Goal: Task Accomplishment & Management: Complete application form

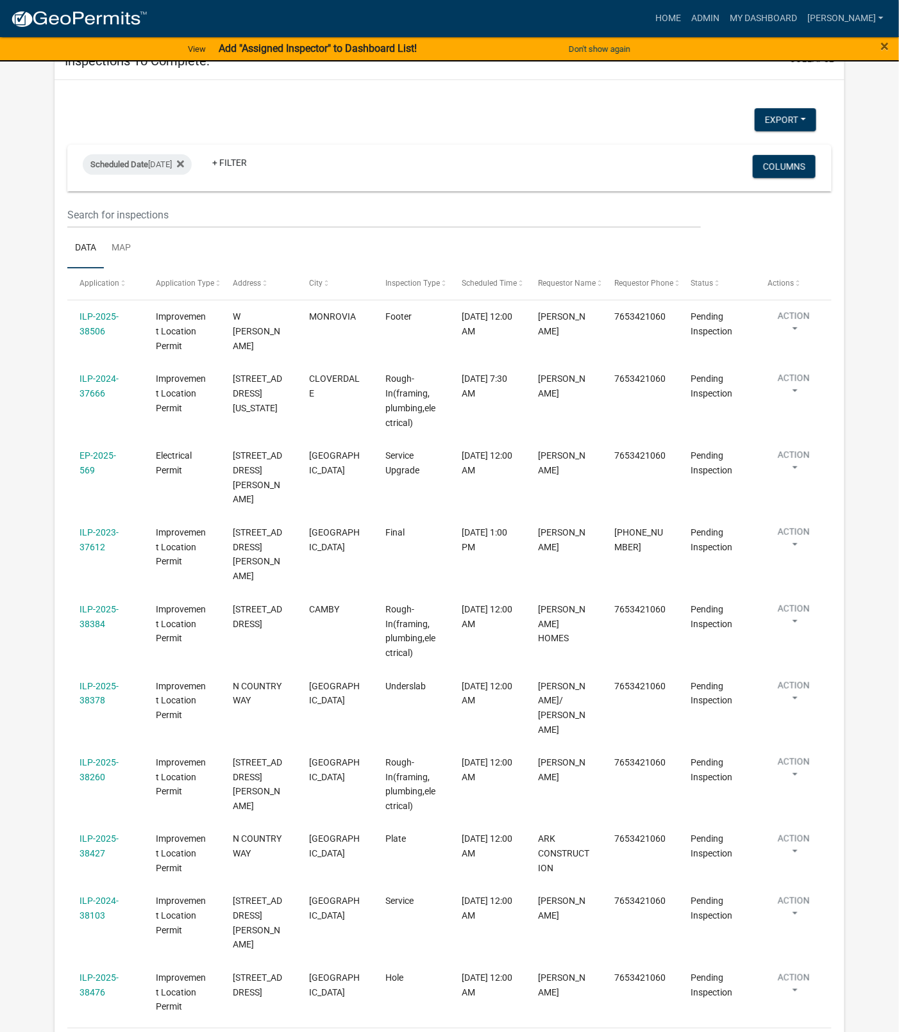
select select "1: 25"
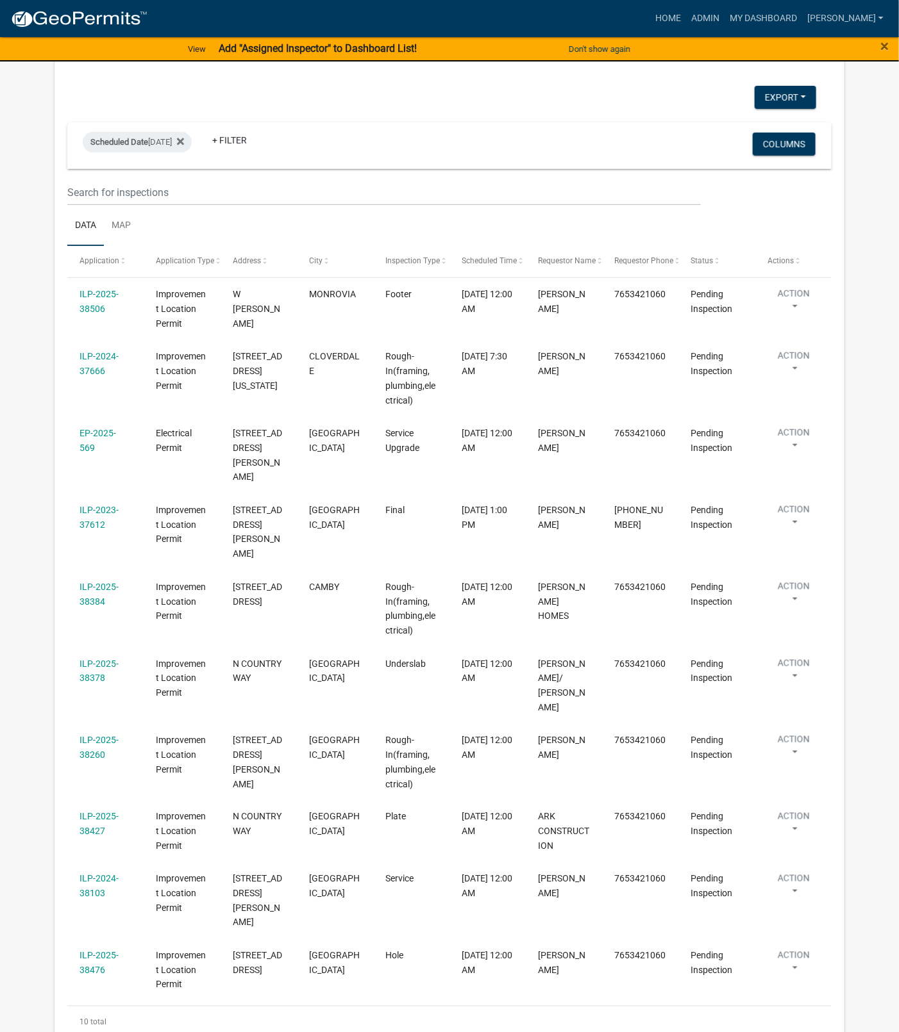
scroll to position [181, 0]
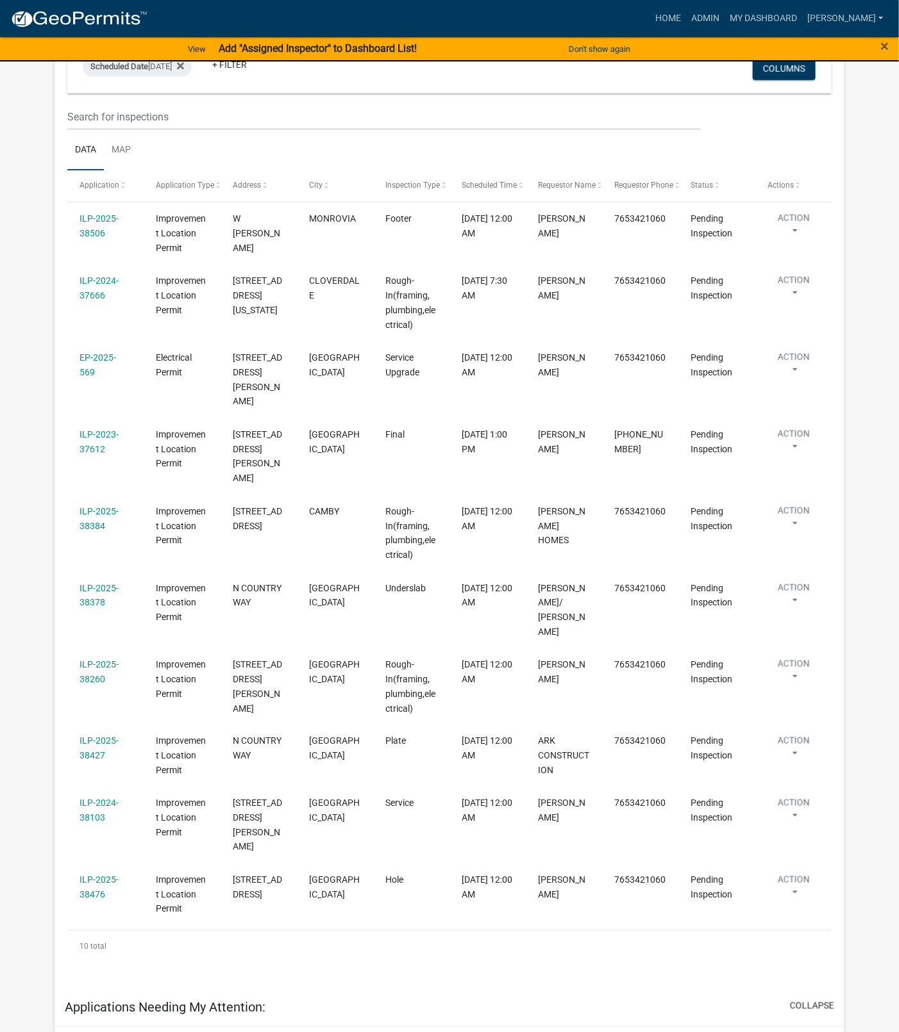
click at [97, 583] on link "ILP-2025-38378" at bounding box center [98, 595] width 39 height 25
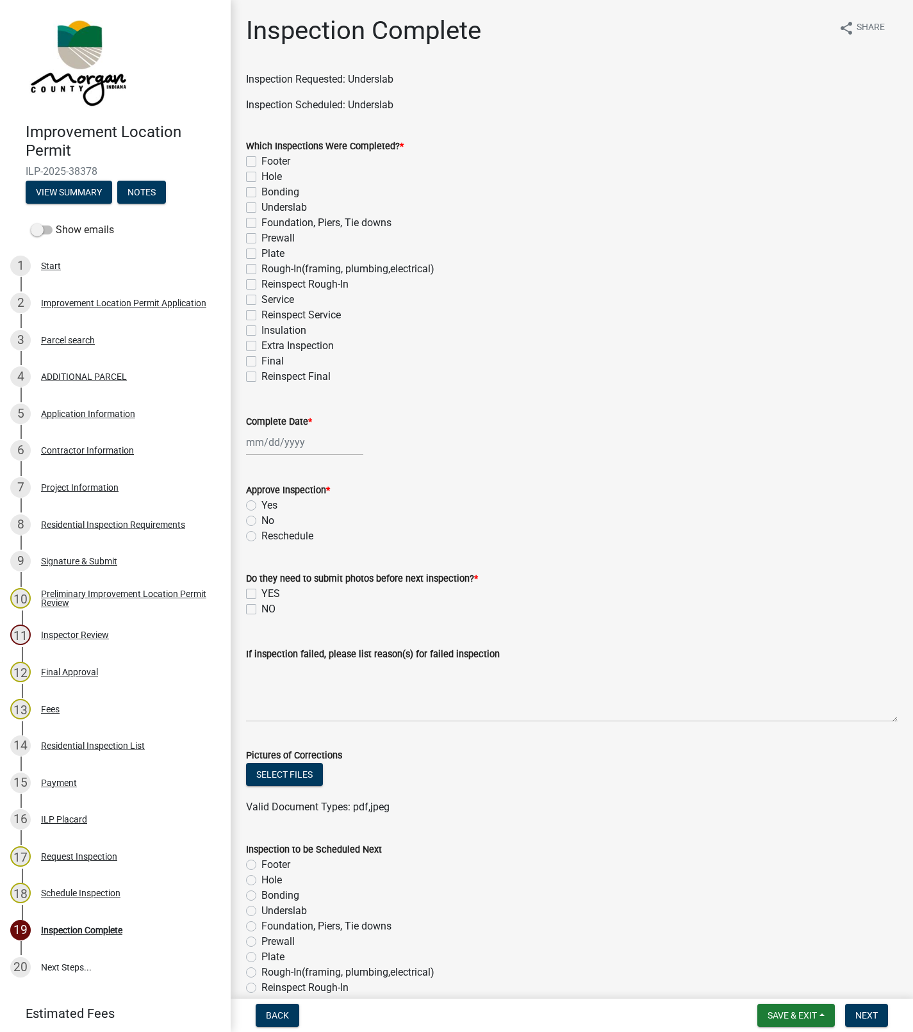
click at [83, 427] on link "5 Application Information" at bounding box center [115, 413] width 231 height 37
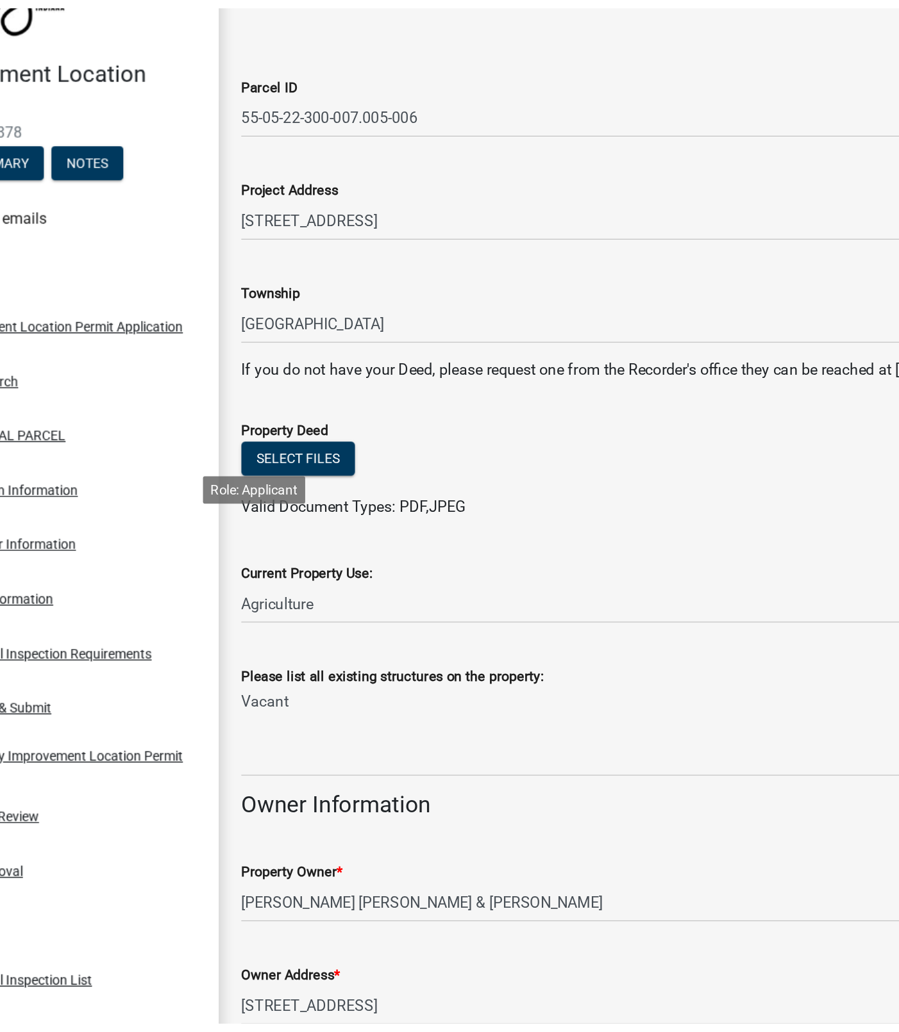
scroll to position [3, 0]
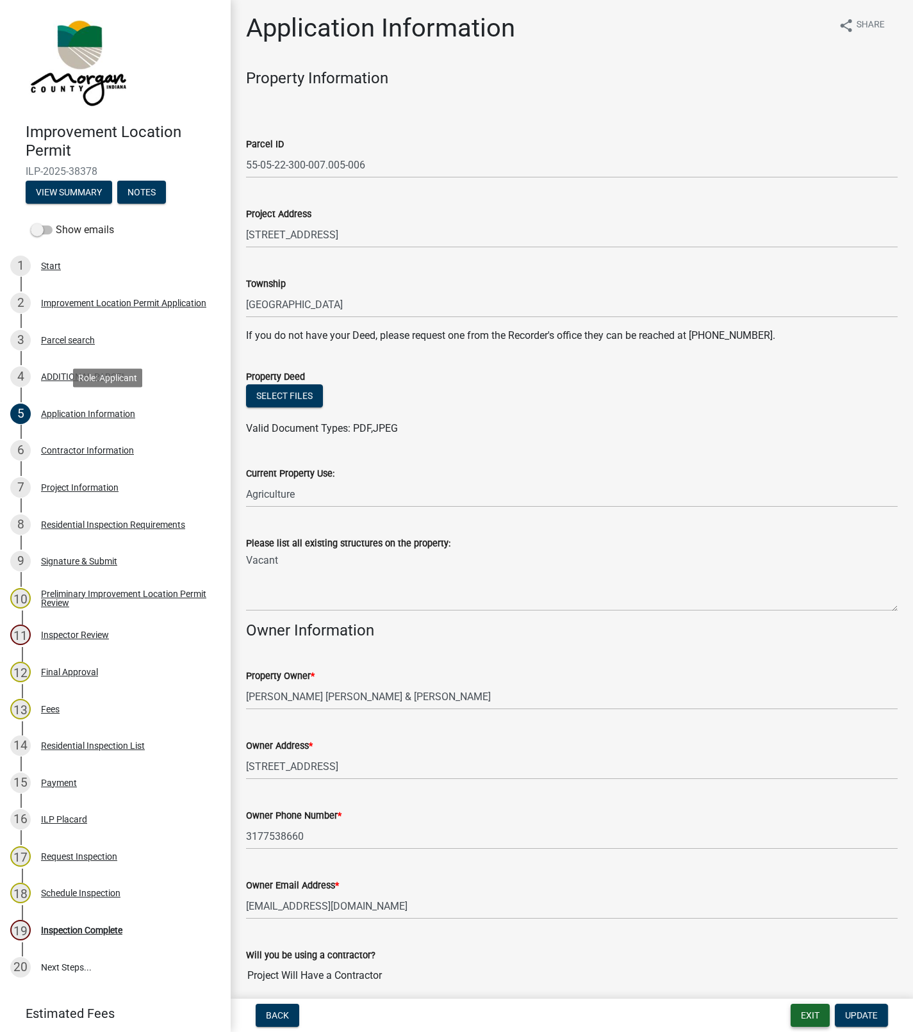
click at [802, 1010] on button "Exit" at bounding box center [810, 1015] width 39 height 23
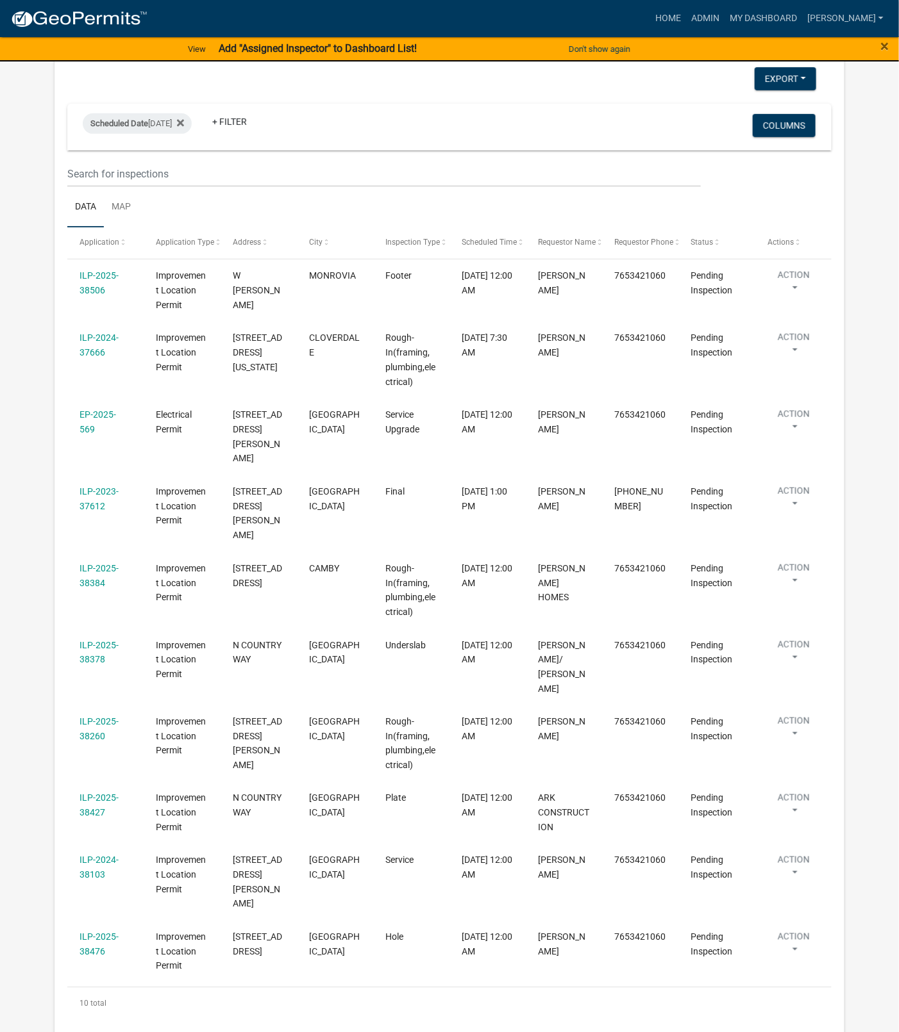
scroll to position [125, 0]
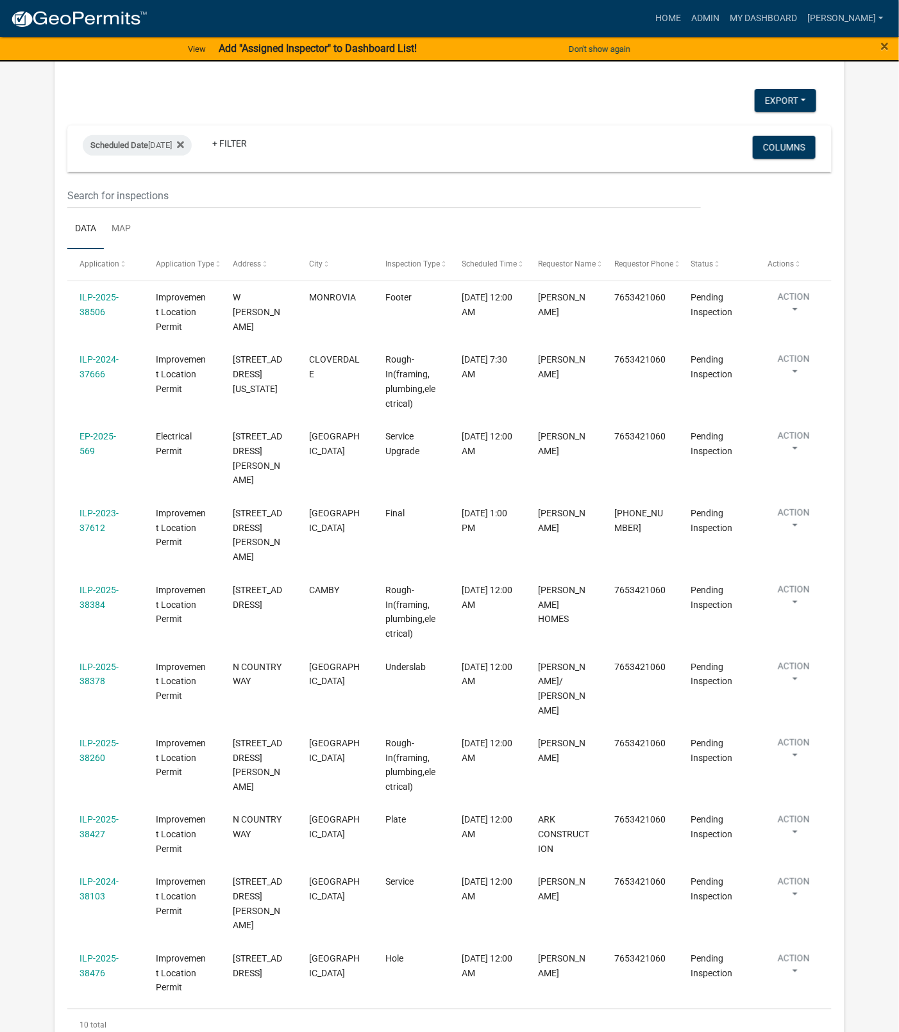
select select "1: 25"
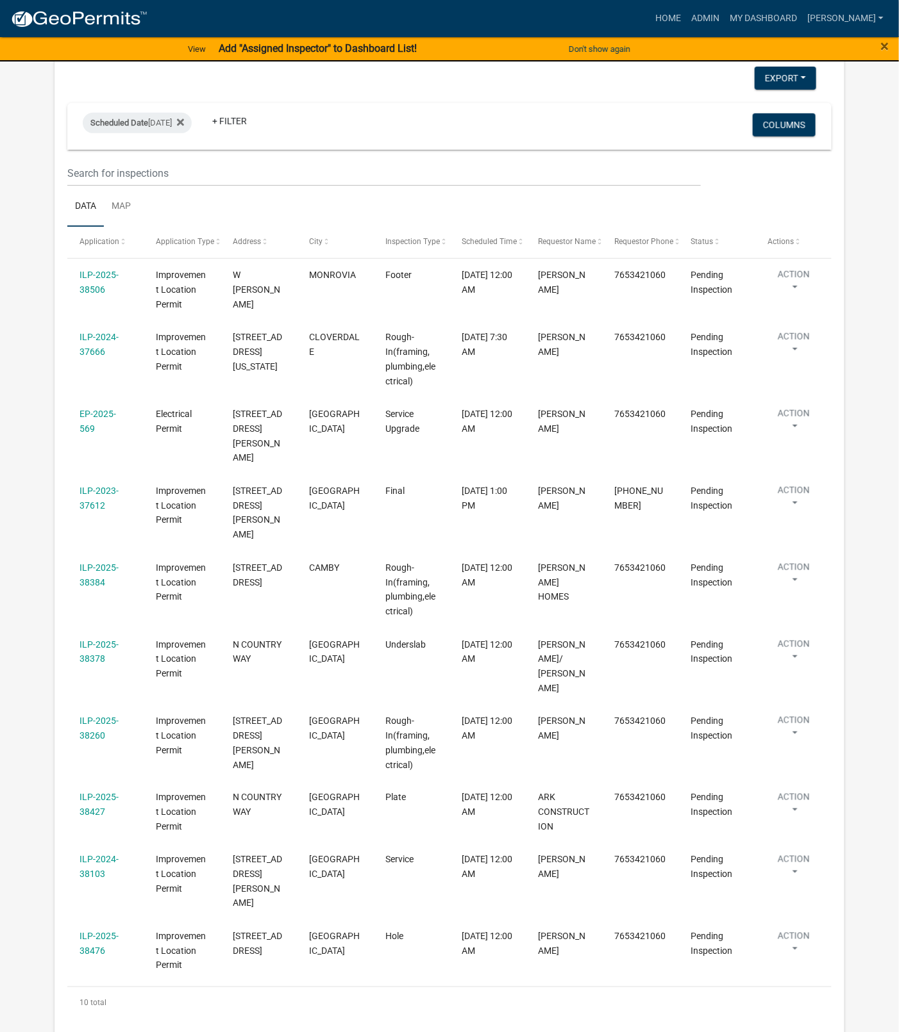
click at [91, 793] on link "ILP-2025-38427" at bounding box center [98, 805] width 39 height 25
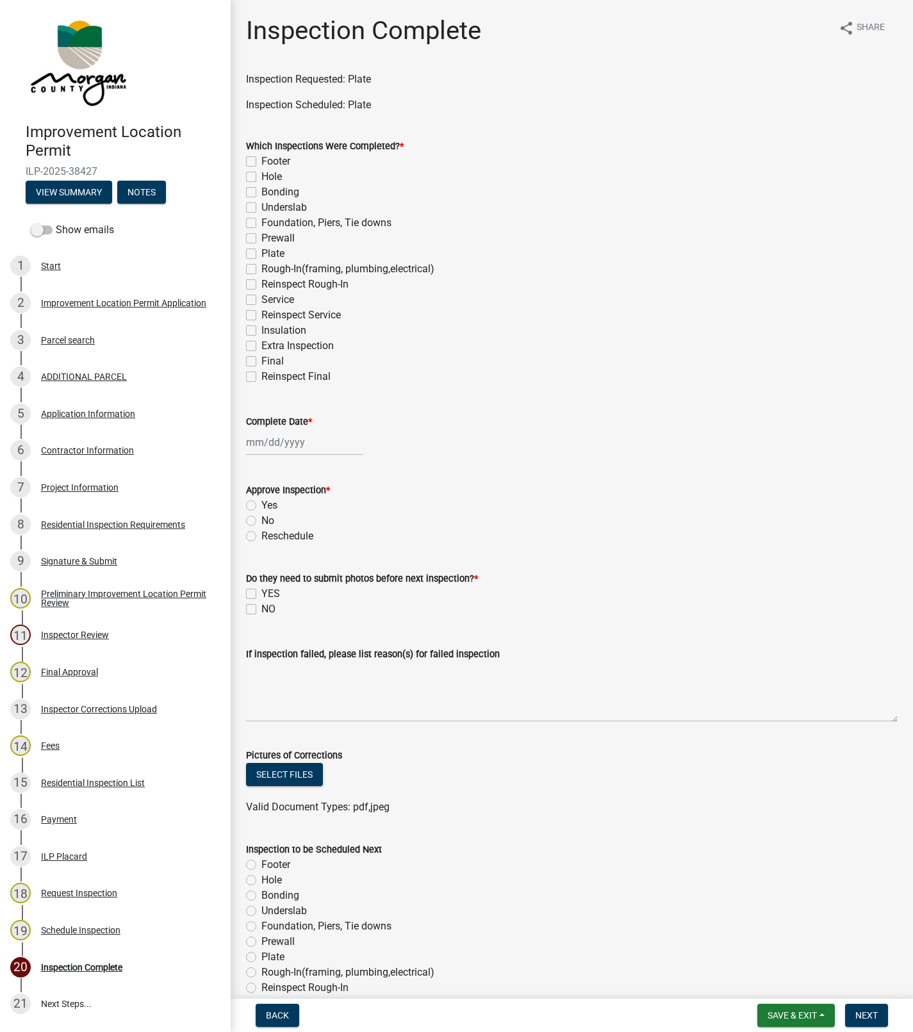
click at [261, 254] on label "Plate" at bounding box center [272, 253] width 23 height 15
click at [261, 254] on input "Plate" at bounding box center [265, 250] width 8 height 8
checkbox input "true"
checkbox input "false"
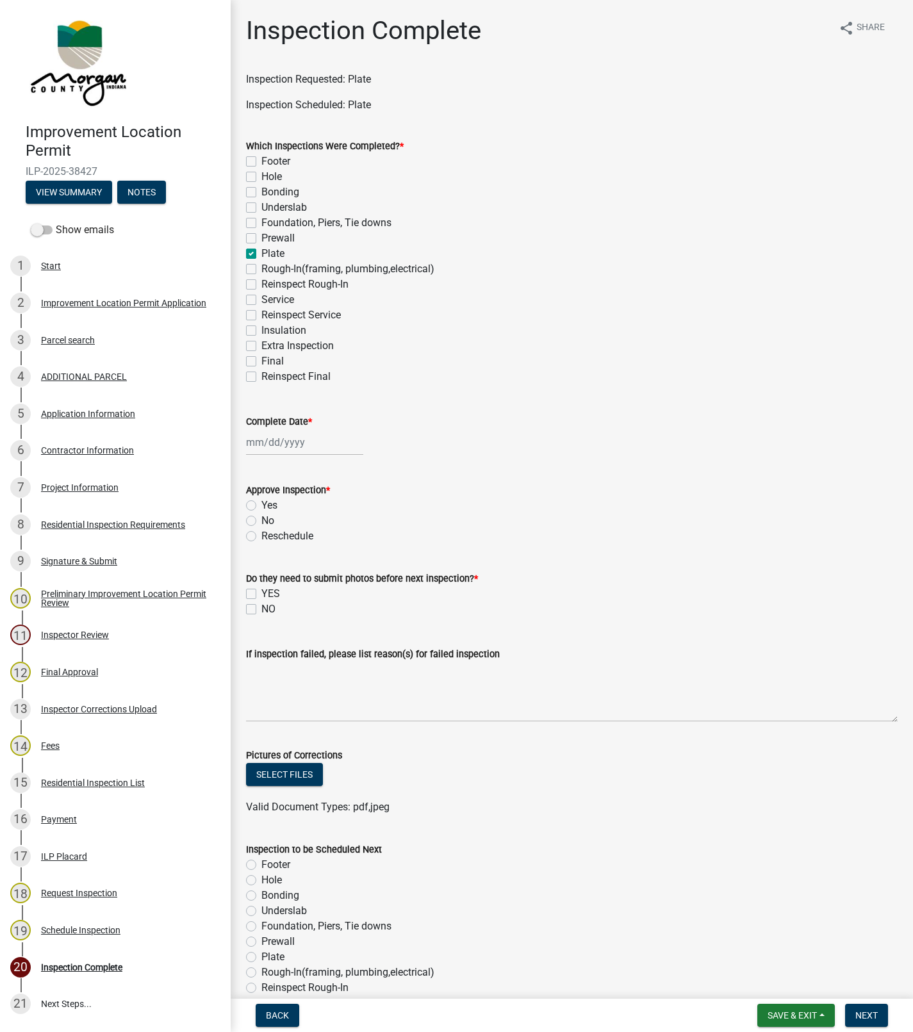
checkbox input "false"
checkbox input "true"
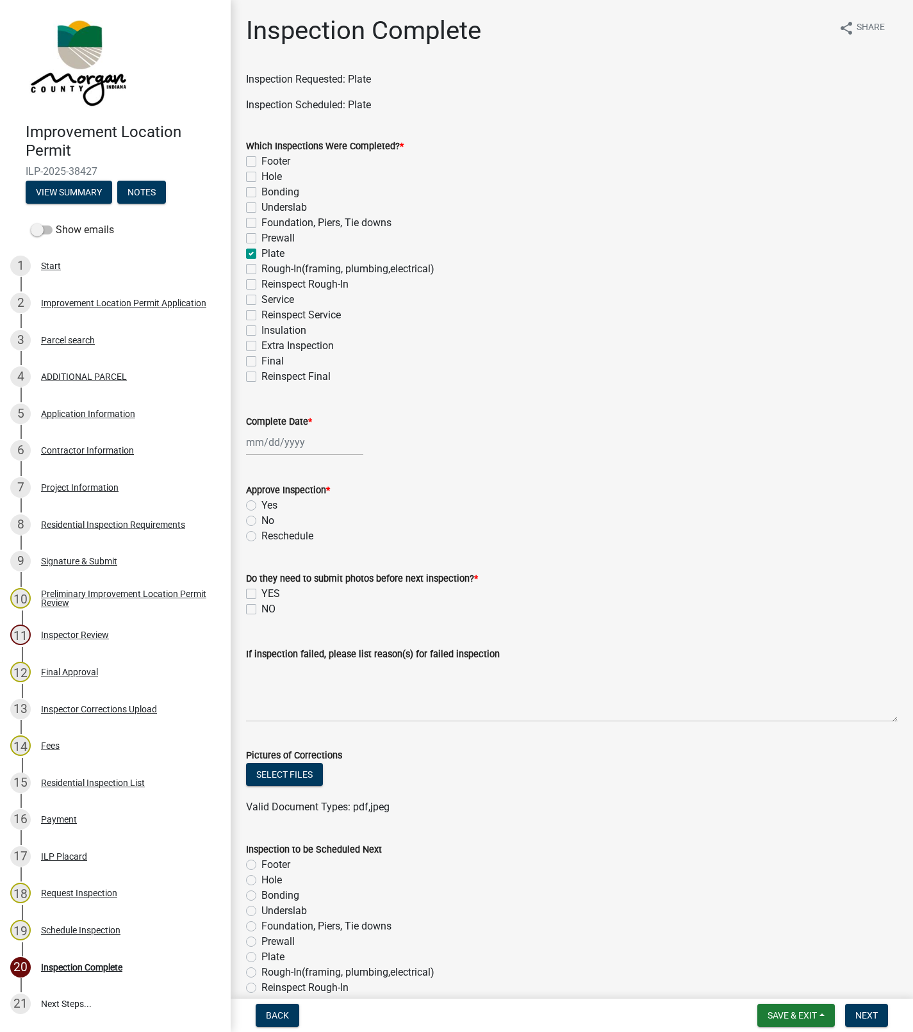
checkbox input "false"
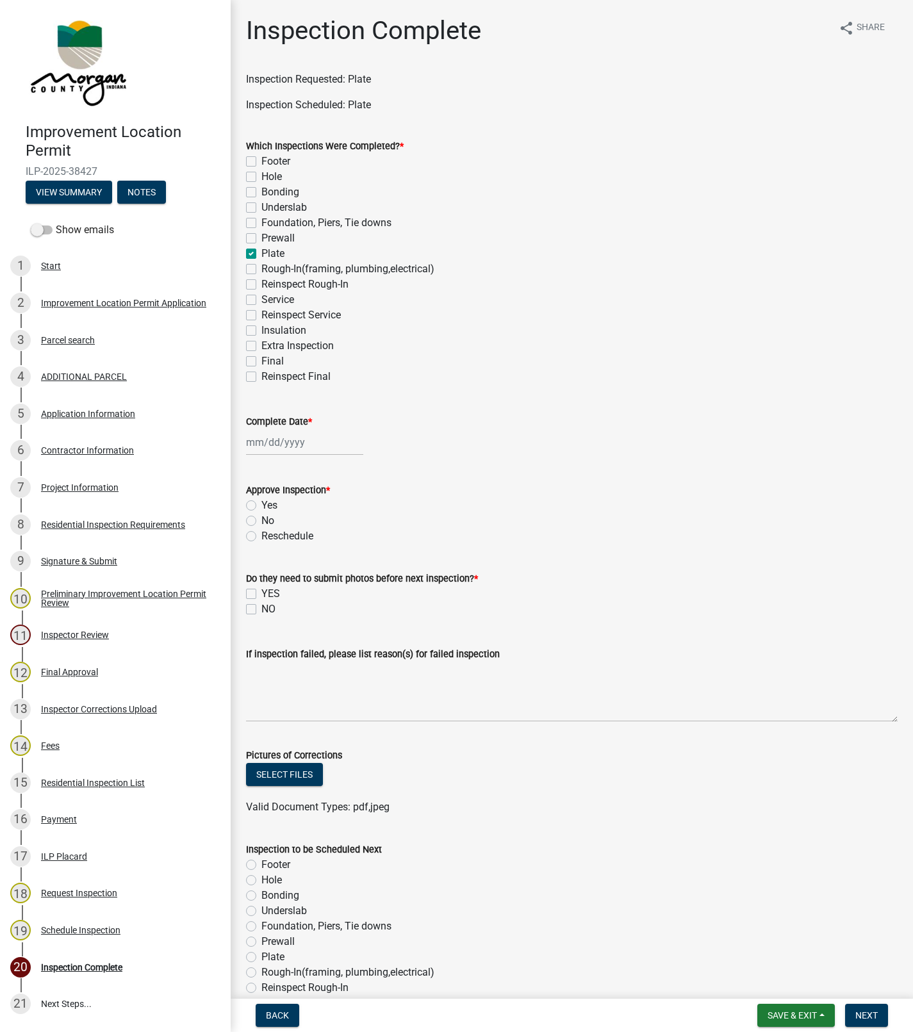
checkbox input "false"
click at [275, 447] on div at bounding box center [304, 442] width 117 height 26
select select "8"
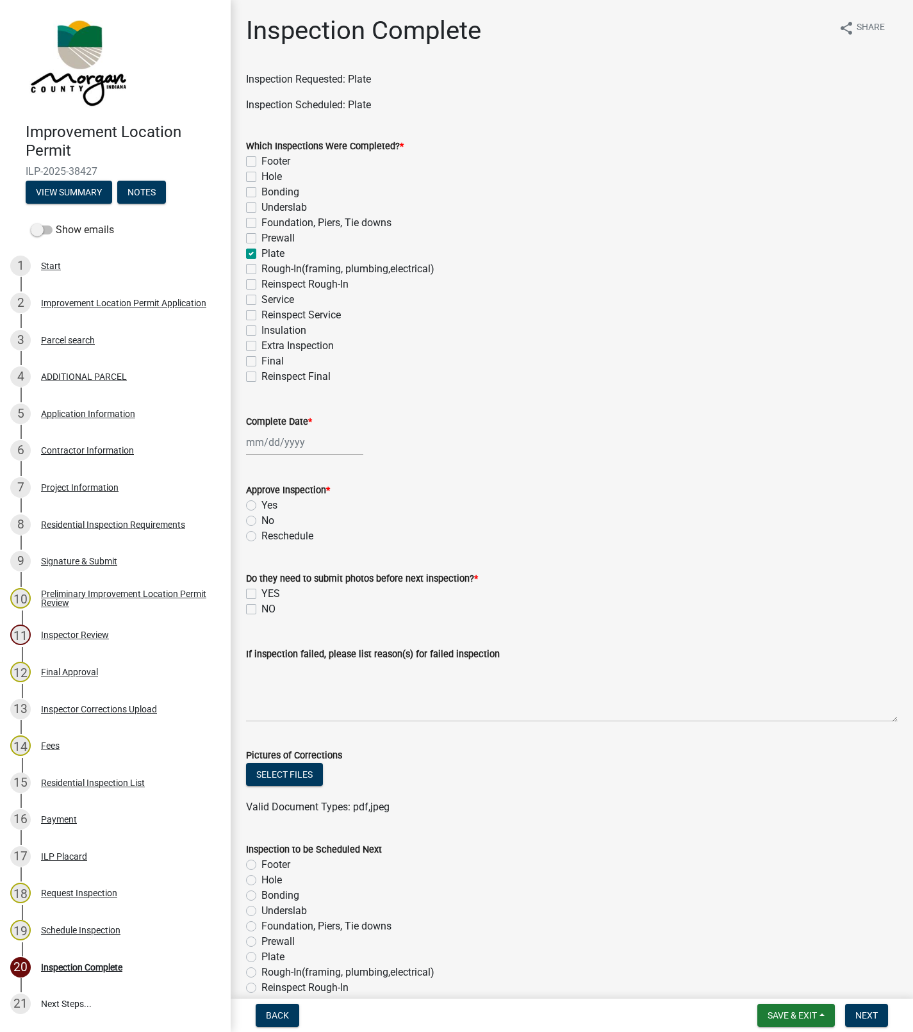
select select "2025"
click at [279, 572] on div "19" at bounding box center [279, 572] width 21 height 21
type input "[DATE]"
click at [261, 517] on label "No" at bounding box center [267, 520] width 13 height 15
click at [261, 517] on input "No" at bounding box center [265, 517] width 8 height 8
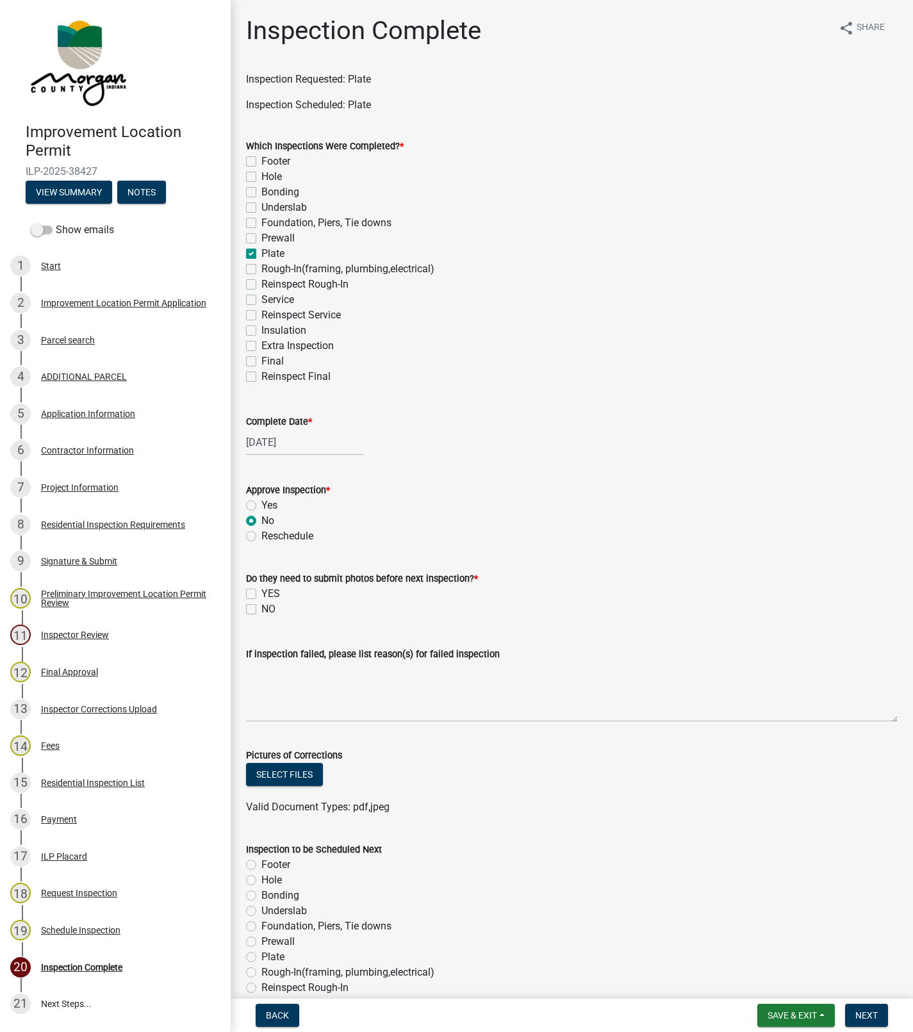
radio input "true"
click at [261, 502] on label "Yes" at bounding box center [269, 505] width 16 height 15
click at [261, 502] on input "Yes" at bounding box center [265, 502] width 8 height 8
radio input "true"
click at [261, 609] on label "NO" at bounding box center [268, 609] width 14 height 15
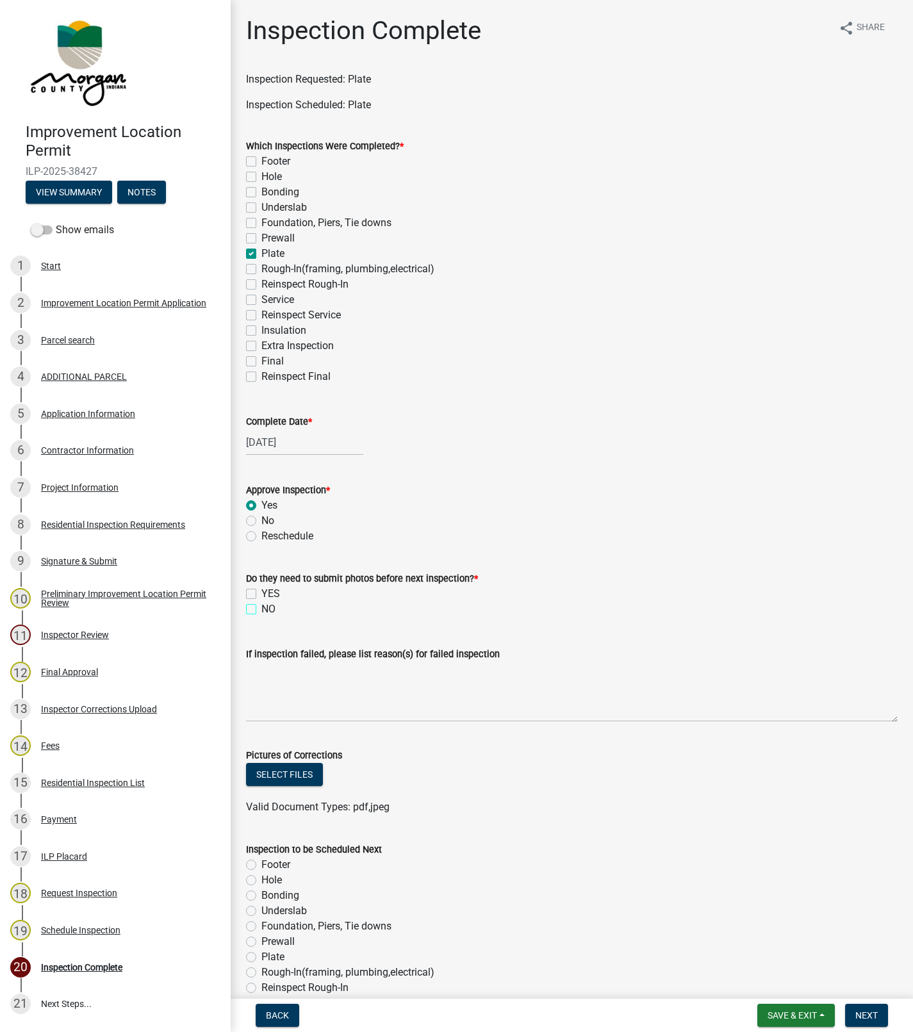
click at [261, 609] on input "NO" at bounding box center [265, 606] width 8 height 8
checkbox input "true"
checkbox input "false"
checkbox input "true"
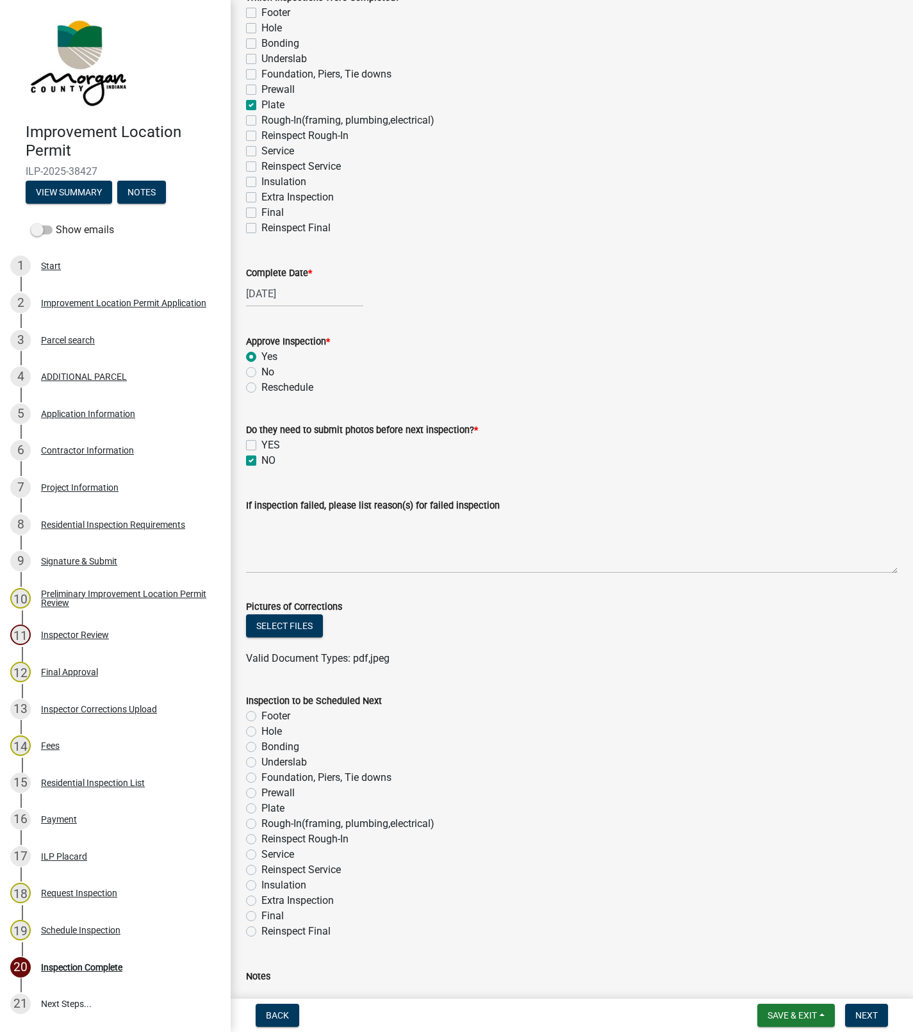
scroll to position [260, 0]
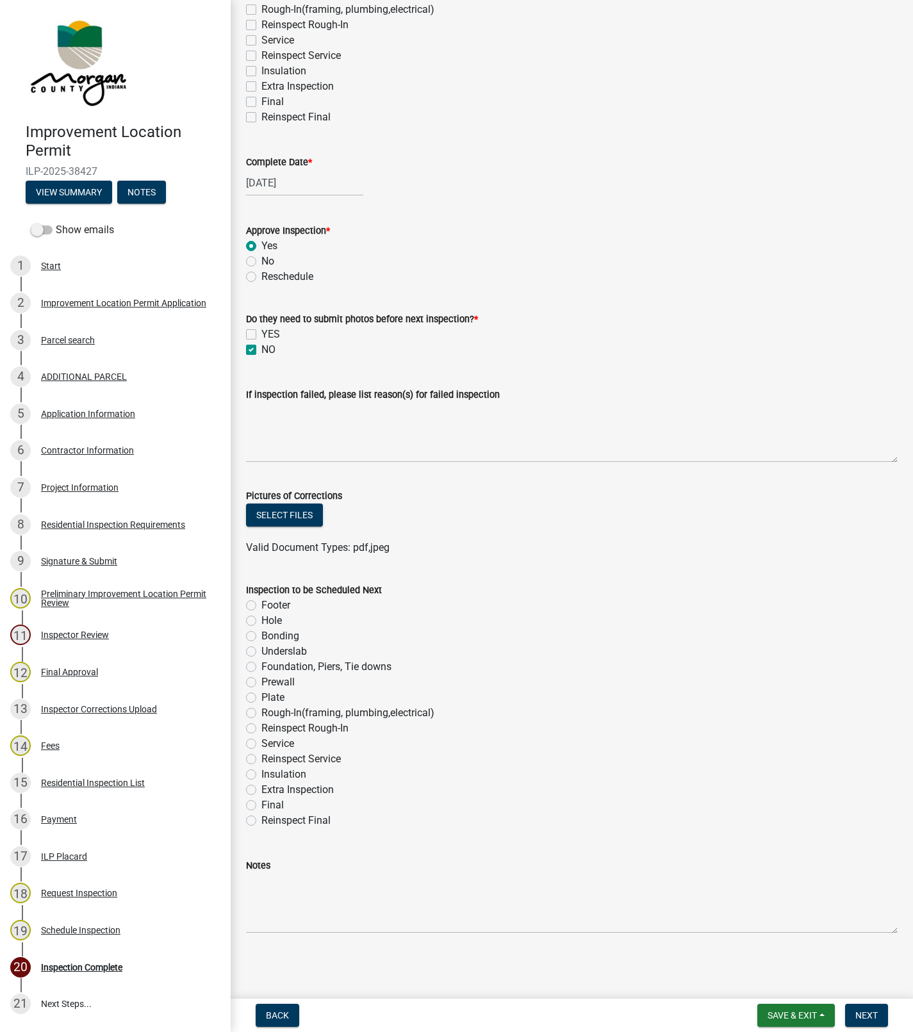
click at [261, 713] on label "Rough-In(framing, plumbing,electrical)" at bounding box center [347, 713] width 173 height 15
click at [261, 713] on input "Rough-In(framing, plumbing,electrical)" at bounding box center [265, 710] width 8 height 8
radio input "true"
click at [869, 1011] on span "Next" at bounding box center [867, 1016] width 22 height 10
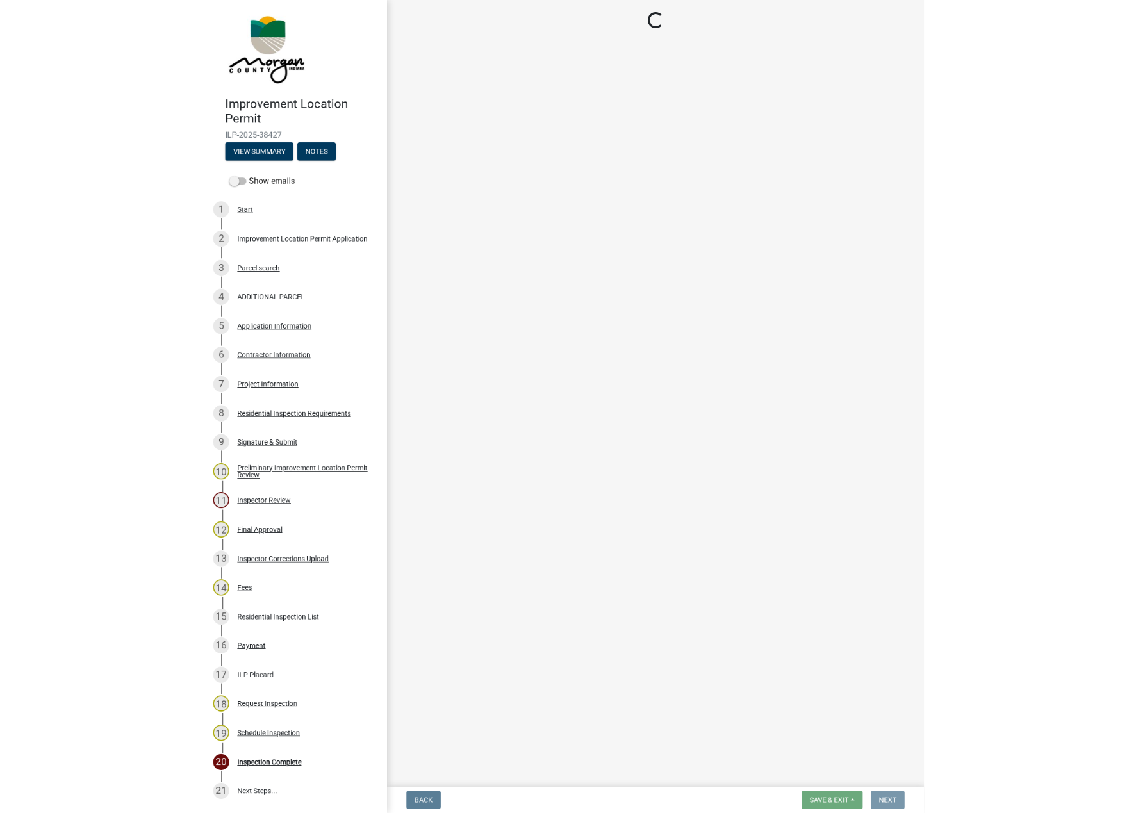
scroll to position [0, 0]
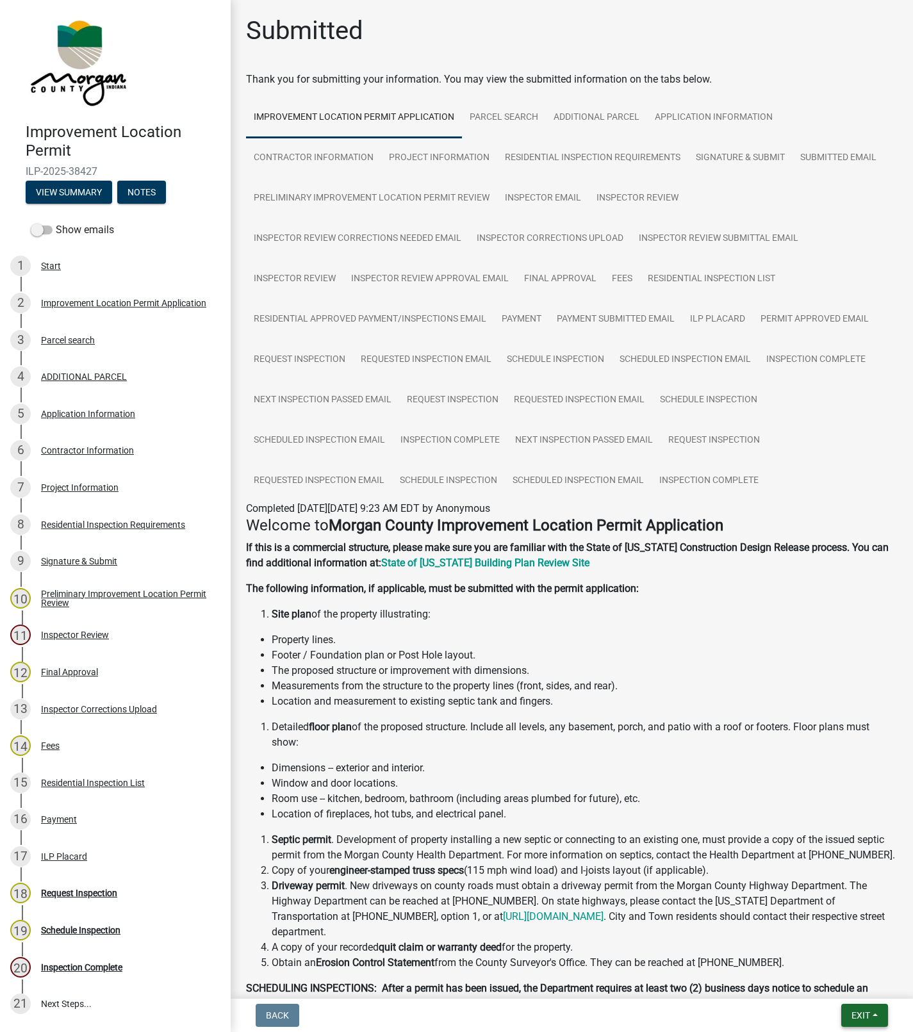
click at [846, 1020] on button "Exit" at bounding box center [865, 1015] width 47 height 23
click at [831, 979] on button "Save & Exit" at bounding box center [837, 983] width 103 height 31
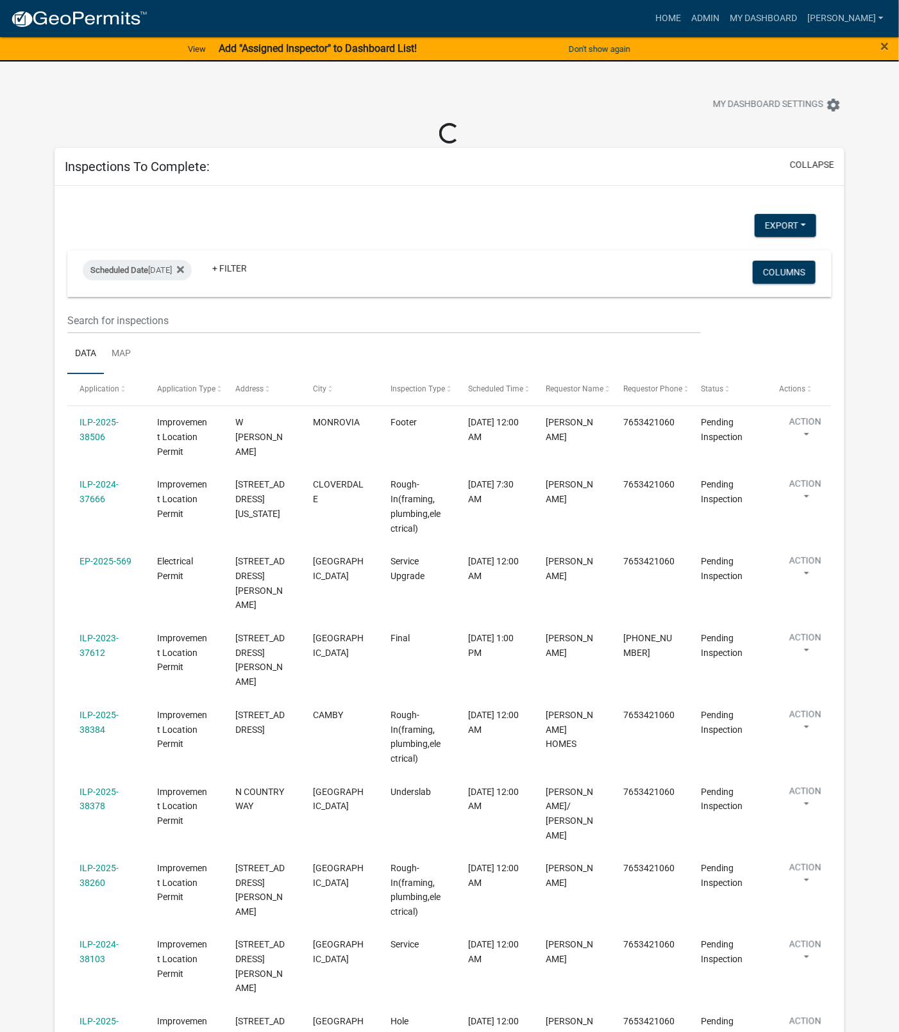
select select "1: 25"
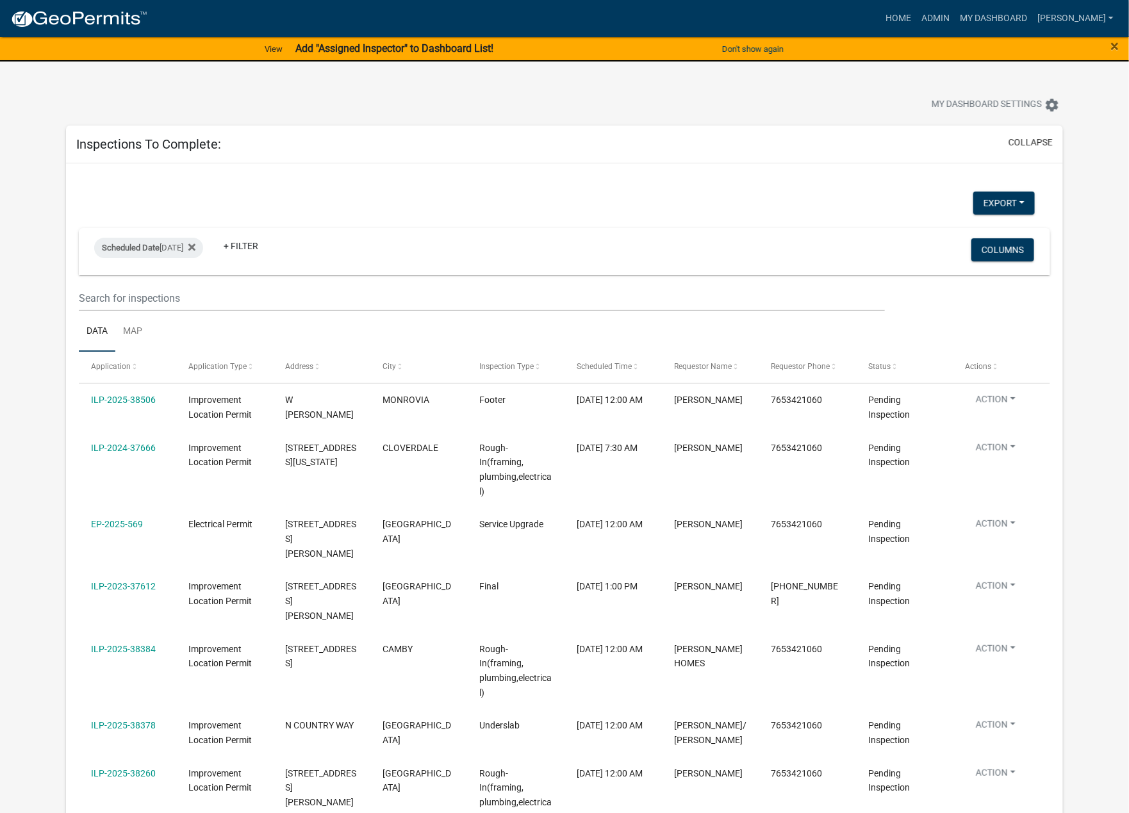
scroll to position [12, 0]
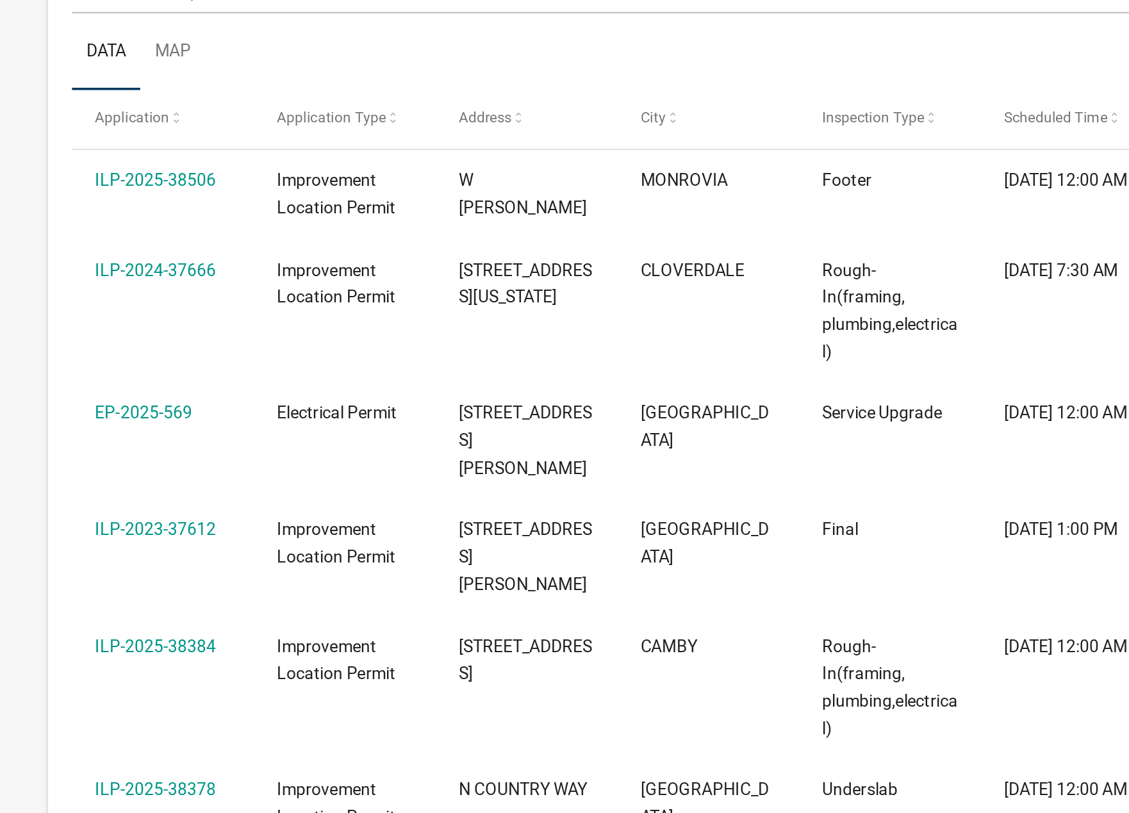
click at [138, 709] on link "ILP-2025-38378" at bounding box center [123, 714] width 65 height 10
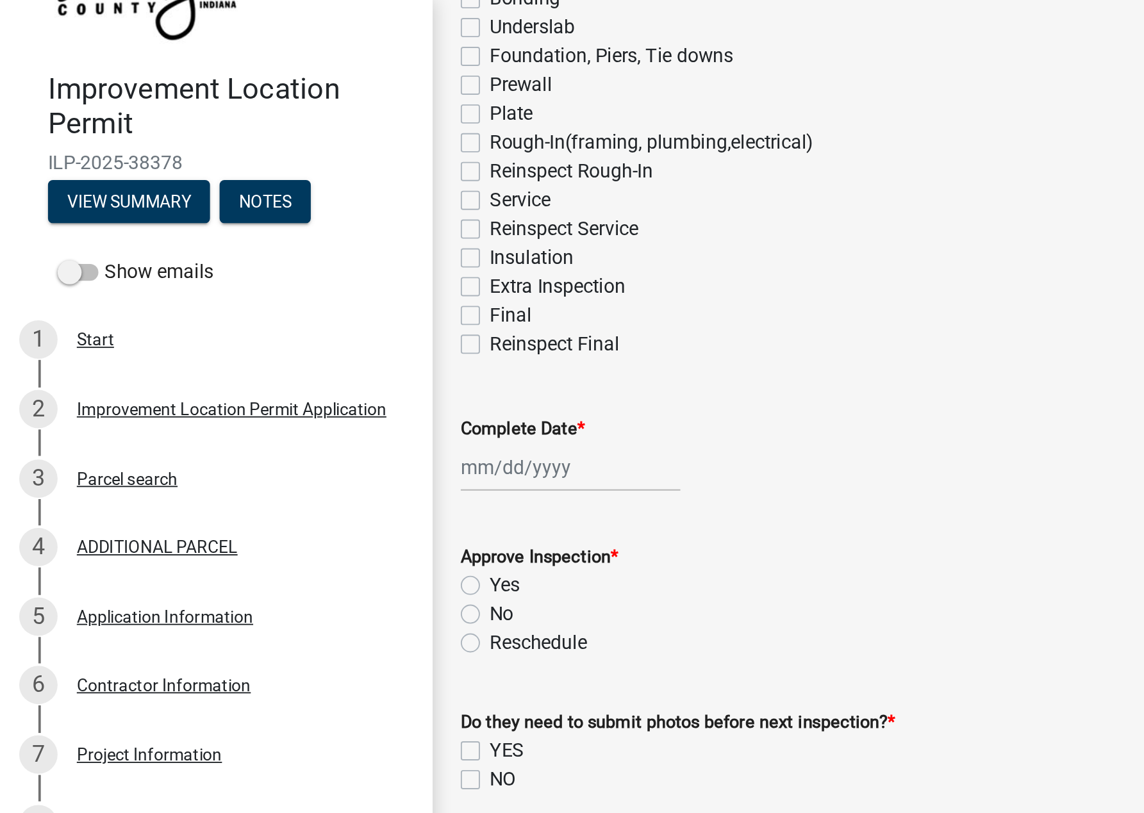
scroll to position [83, 0]
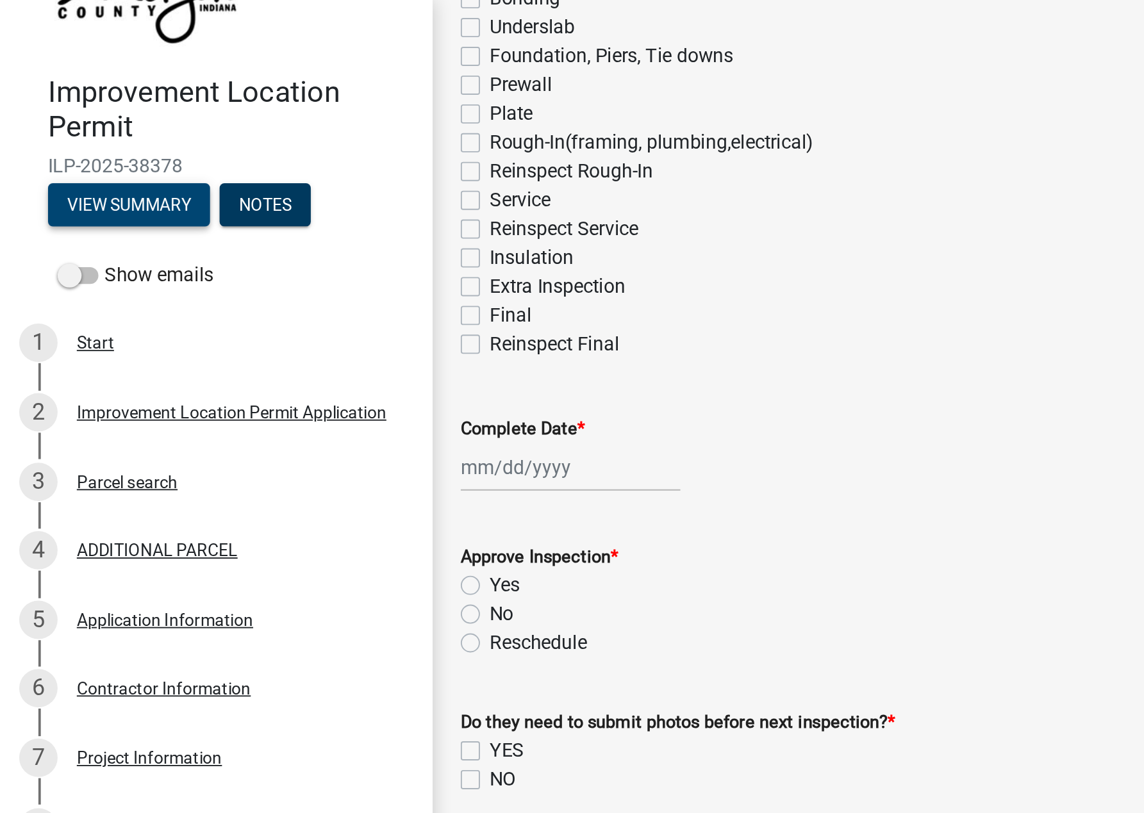
click at [73, 110] on button "View Summary" at bounding box center [69, 109] width 87 height 23
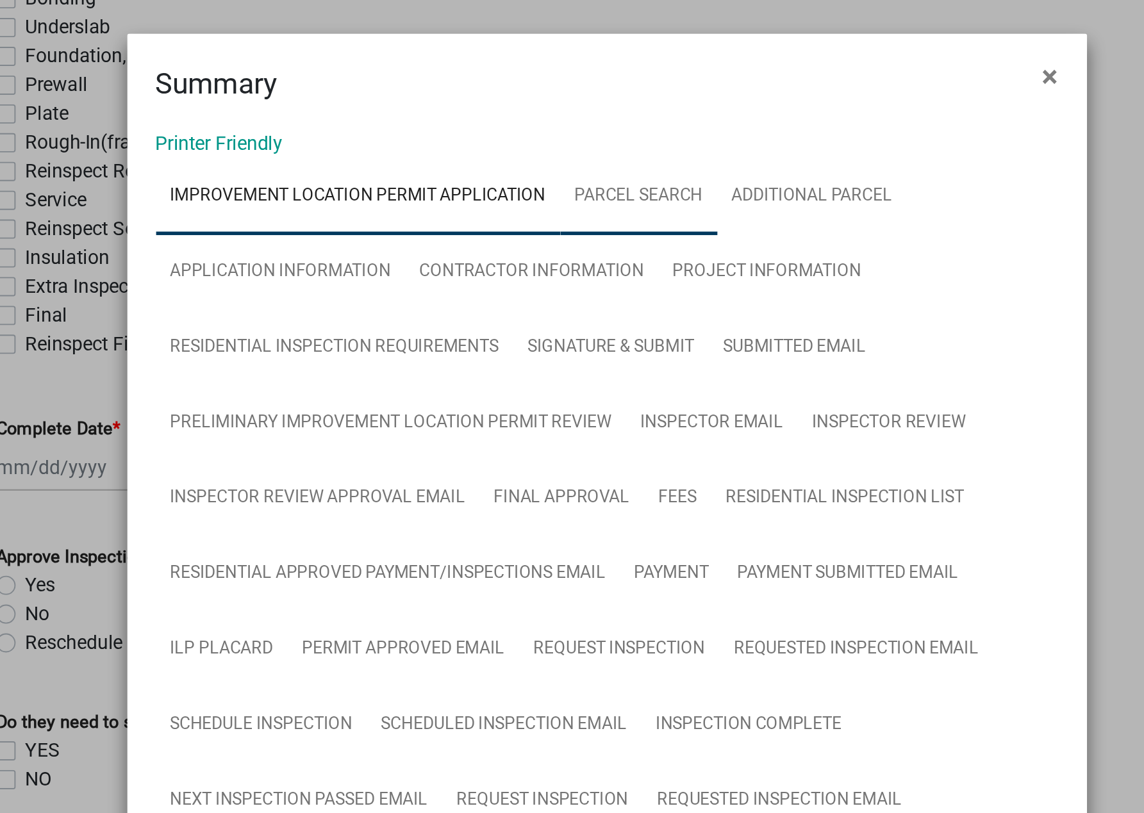
click at [585, 108] on link "Parcel search" at bounding box center [589, 105] width 84 height 41
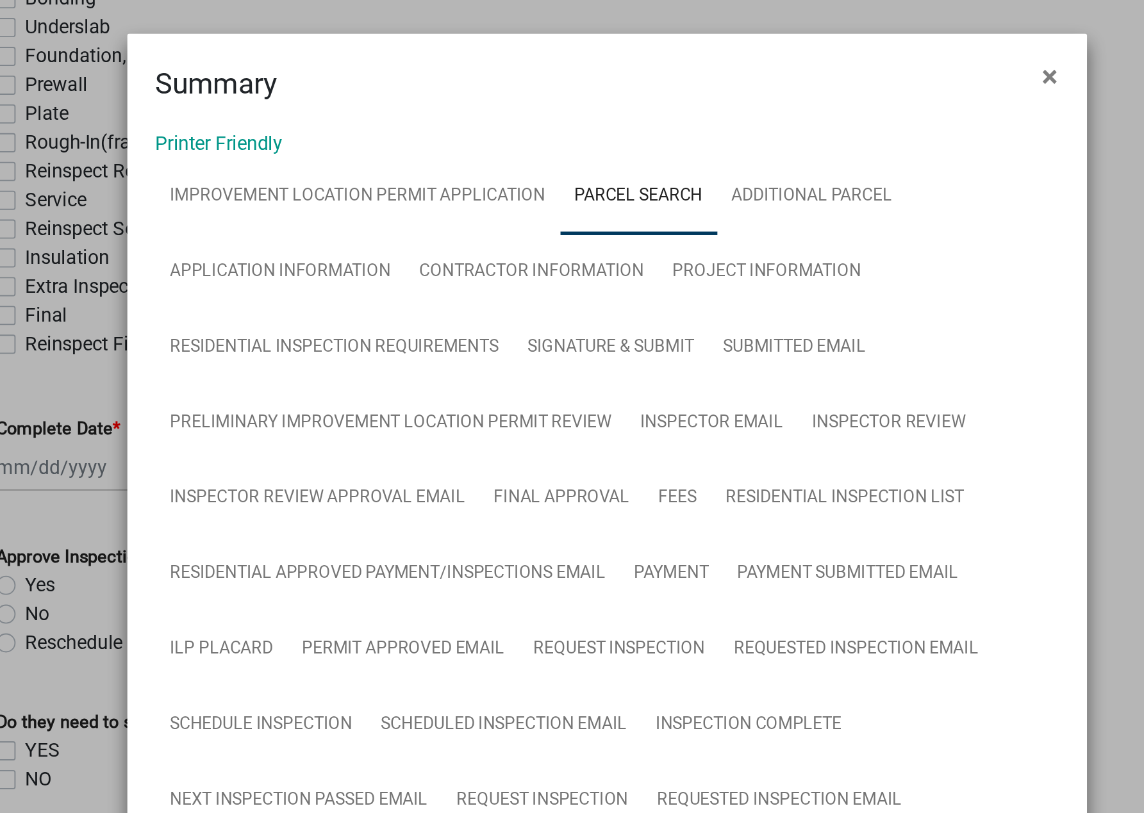
click at [583, 106] on link "Parcel search" at bounding box center [589, 105] width 84 height 41
click at [587, 106] on link "Parcel search" at bounding box center [589, 105] width 84 height 41
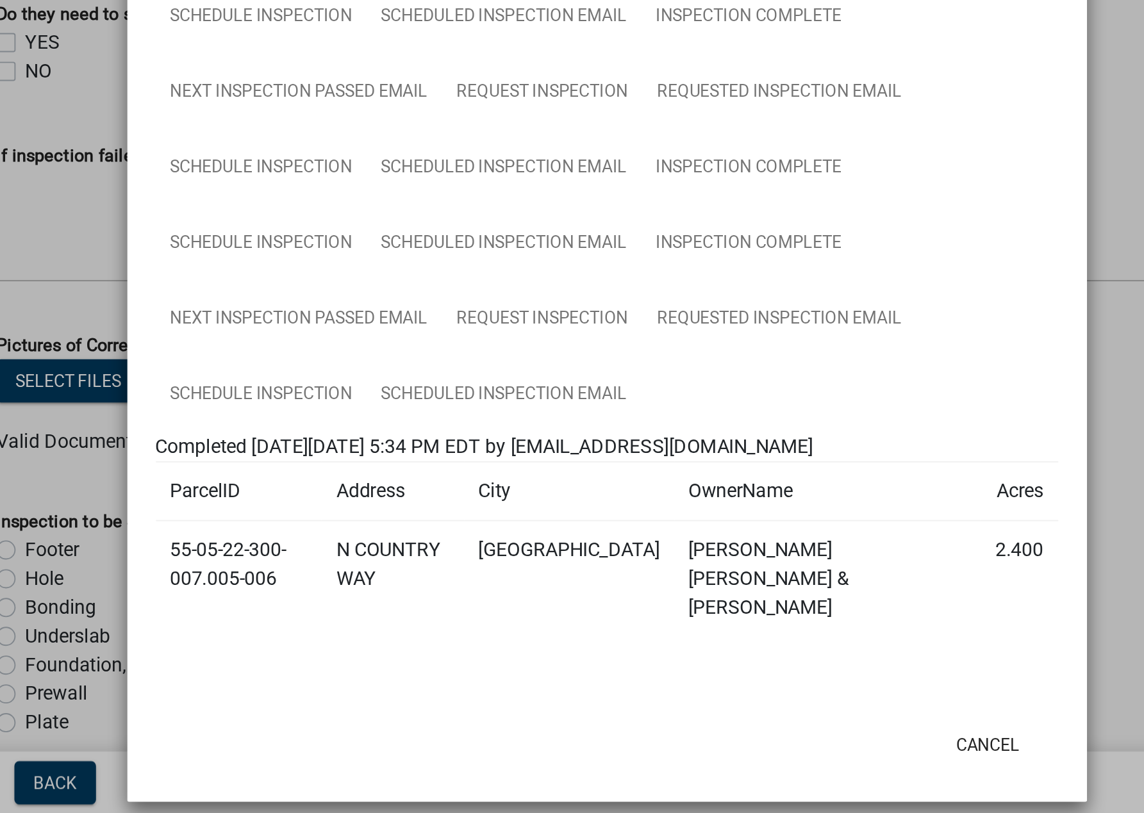
scroll to position [0, 0]
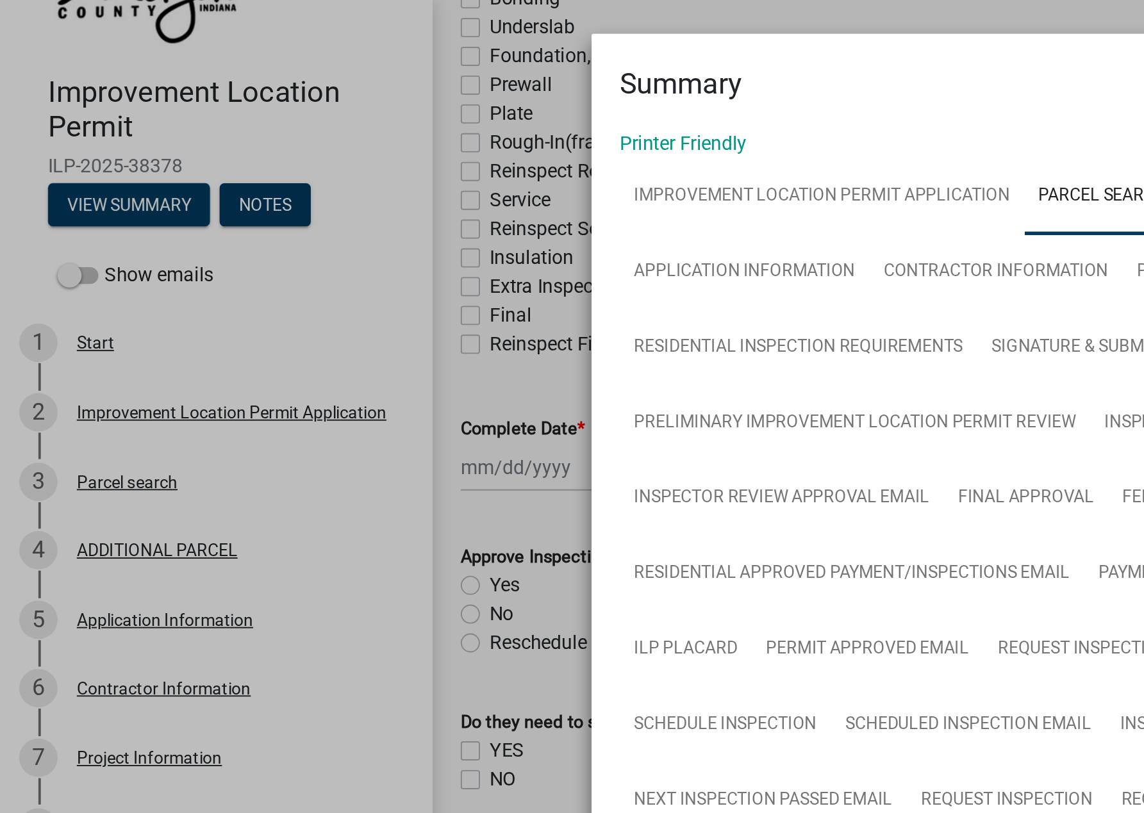
click at [110, 331] on ngb-modal-window "Summary × Printer Friendly Improvement Location Permit Application Parcel searc…" at bounding box center [572, 406] width 1144 height 813
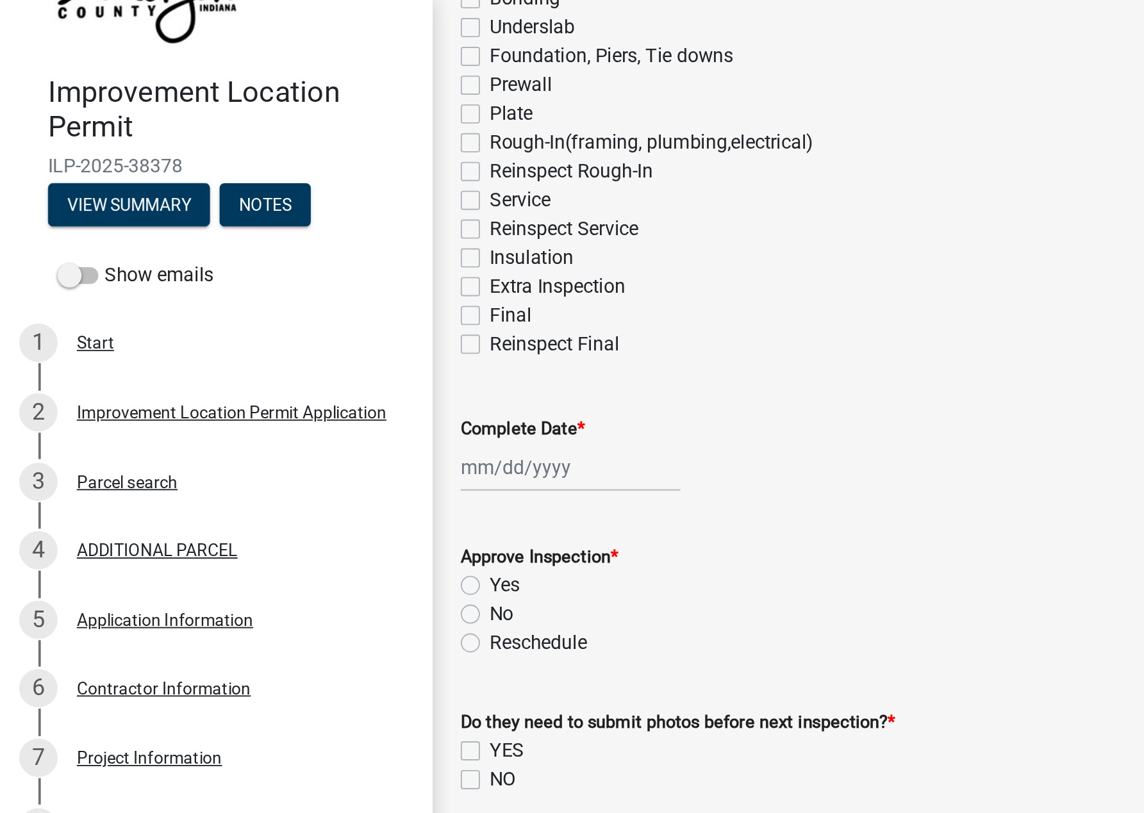
click at [97, 338] on div "5 Application Information" at bounding box center [110, 331] width 200 height 21
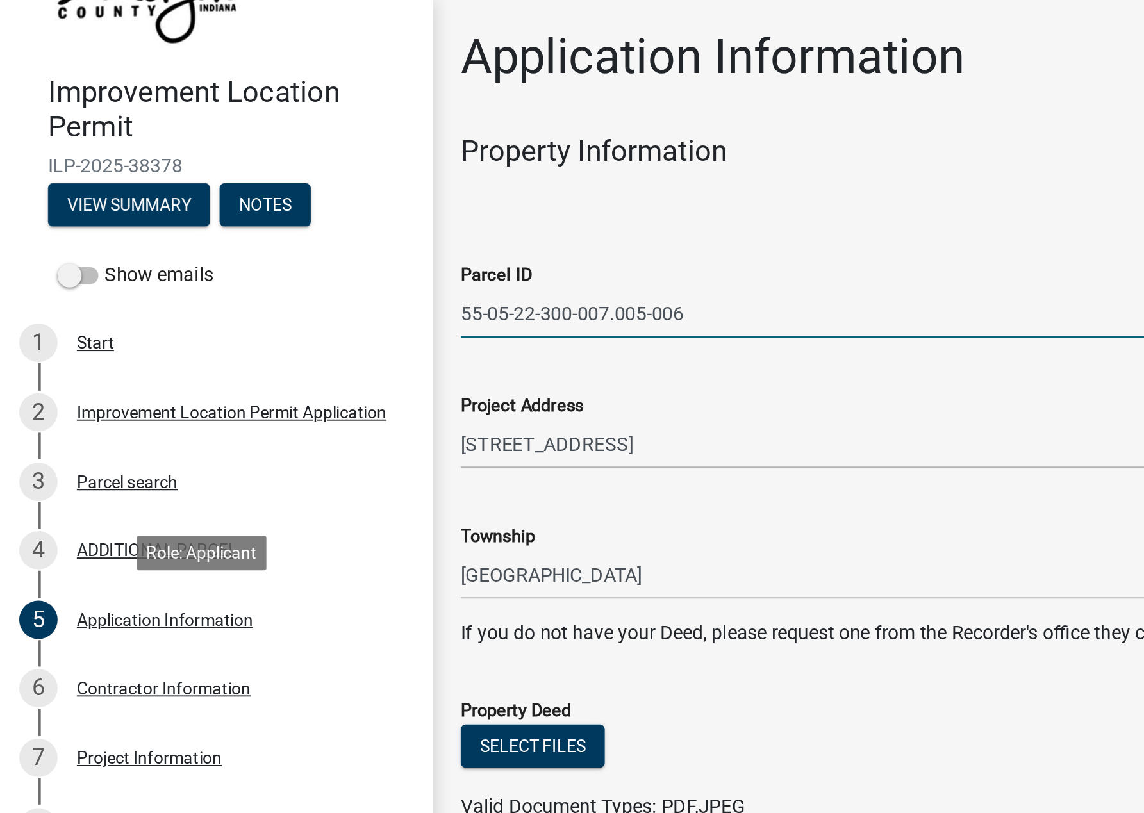
click at [562, 156] on input "55-05-22-300-007.005-006" at bounding box center [687, 167] width 883 height 26
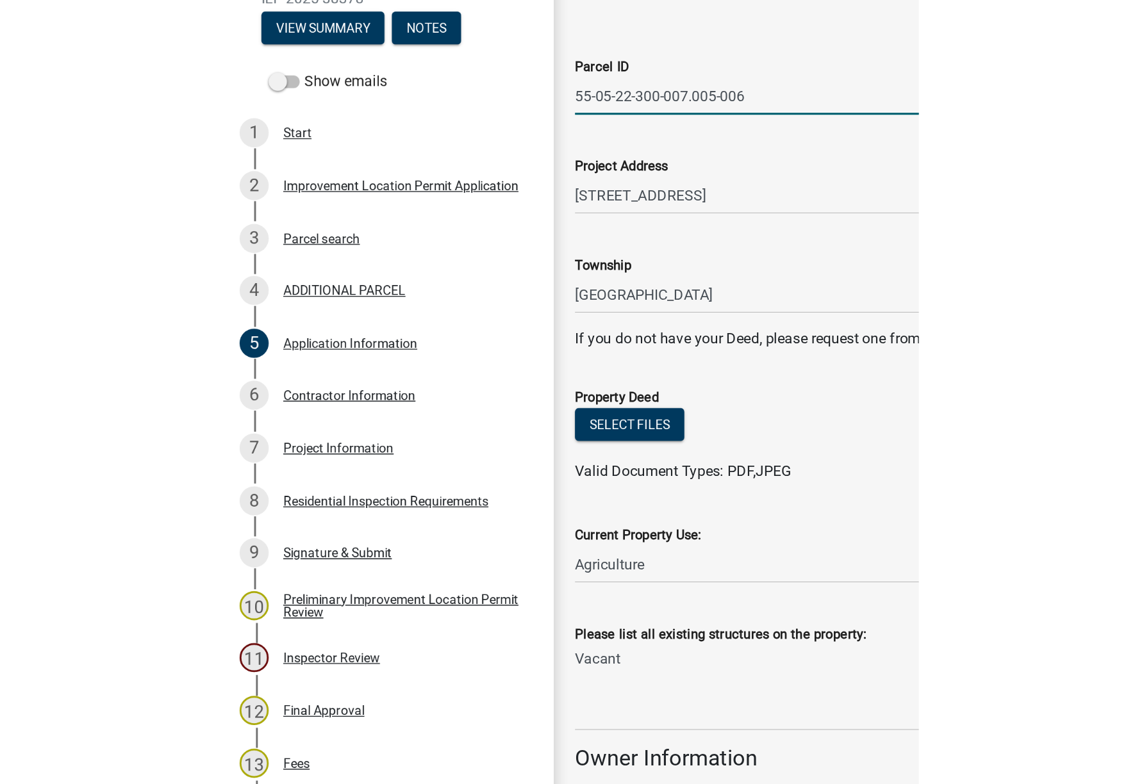
scroll to position [72, 0]
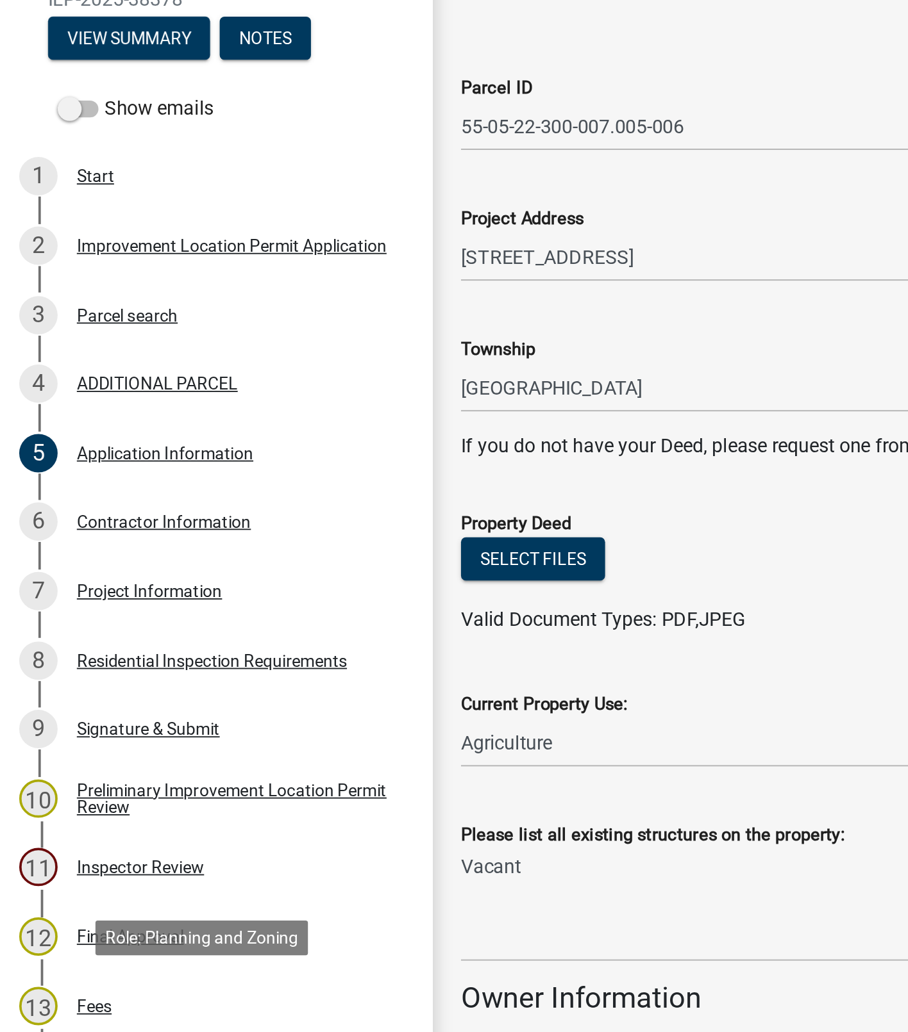
click at [196, 383] on link "6 Contractor Information" at bounding box center [115, 379] width 231 height 37
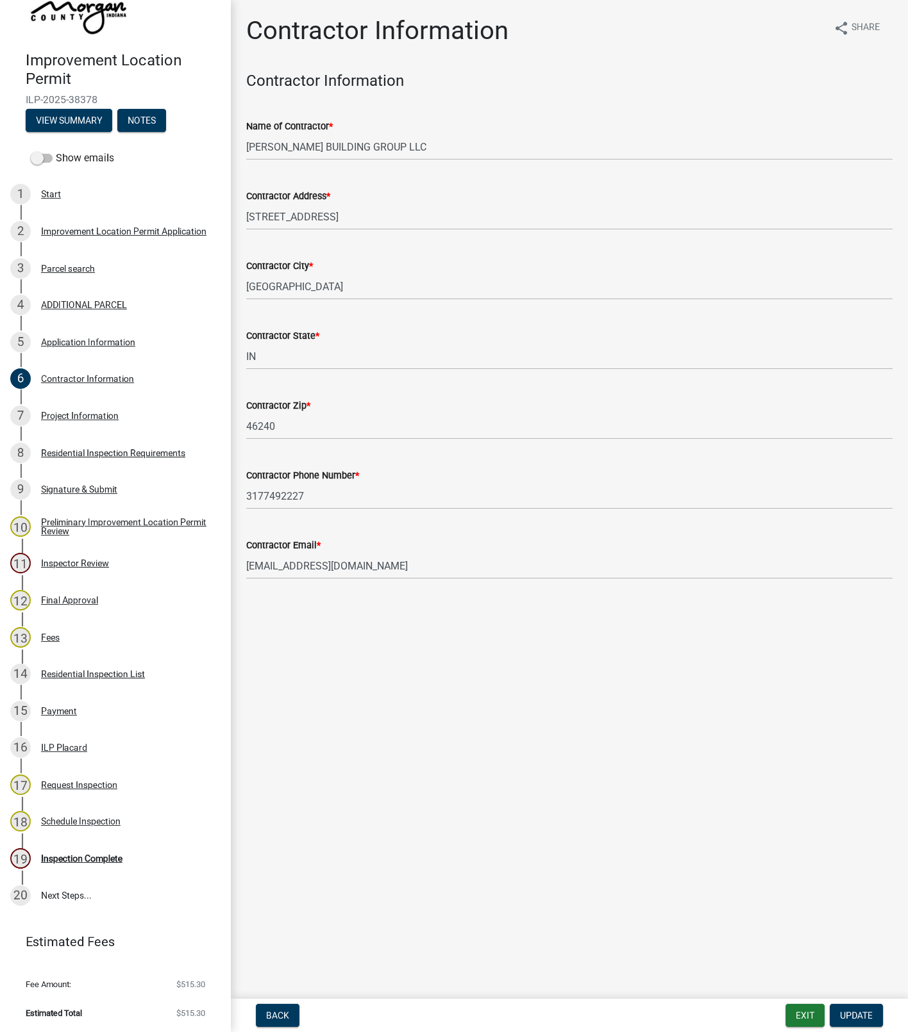
click at [88, 858] on div "Inspection Complete" at bounding box center [81, 858] width 81 height 9
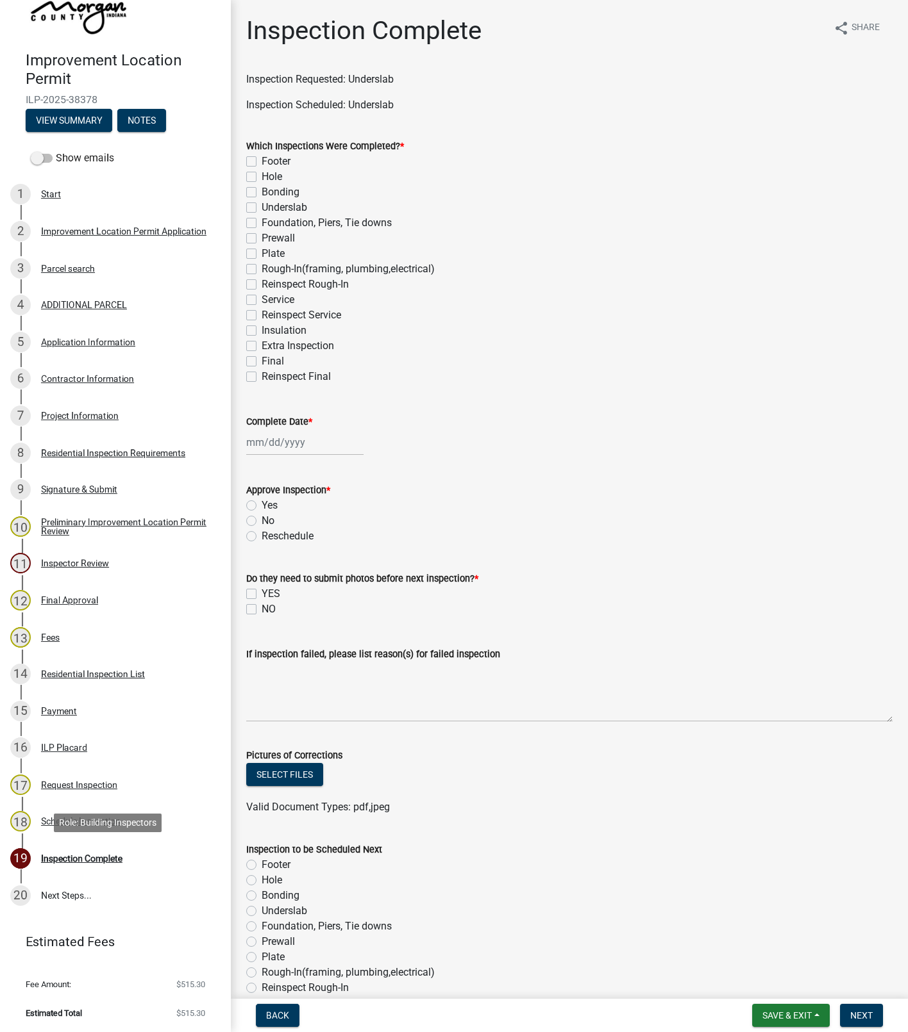
click at [261, 206] on label "Underslab" at bounding box center [284, 207] width 46 height 15
click at [261, 206] on input "Underslab" at bounding box center [265, 204] width 8 height 8
checkbox input "true"
checkbox input "false"
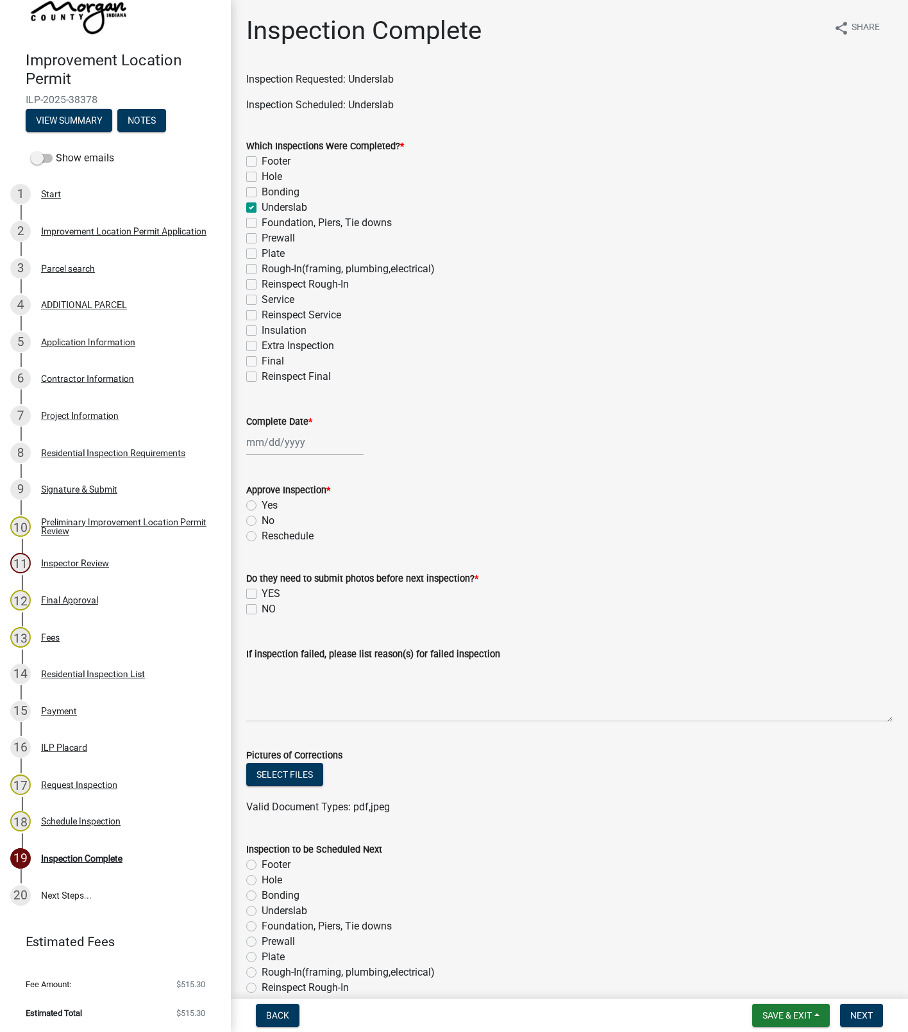
checkbox input "false"
checkbox input "true"
checkbox input "false"
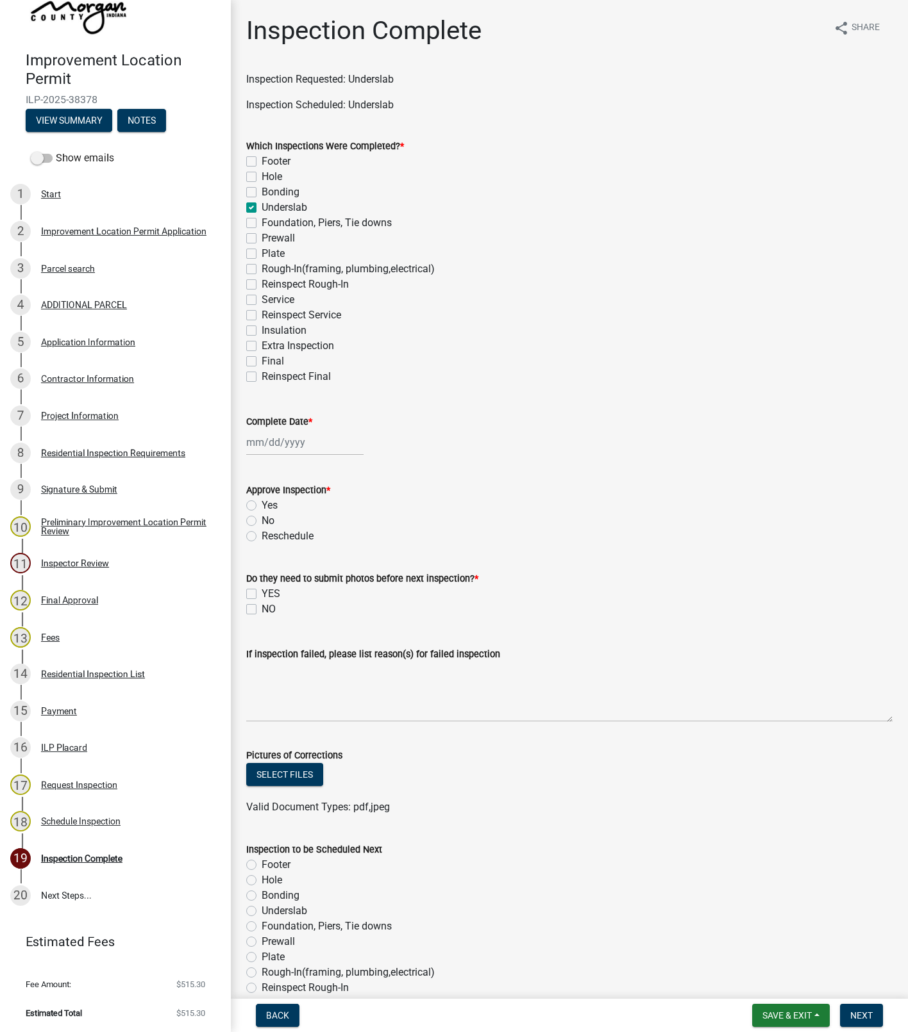
checkbox input "false"
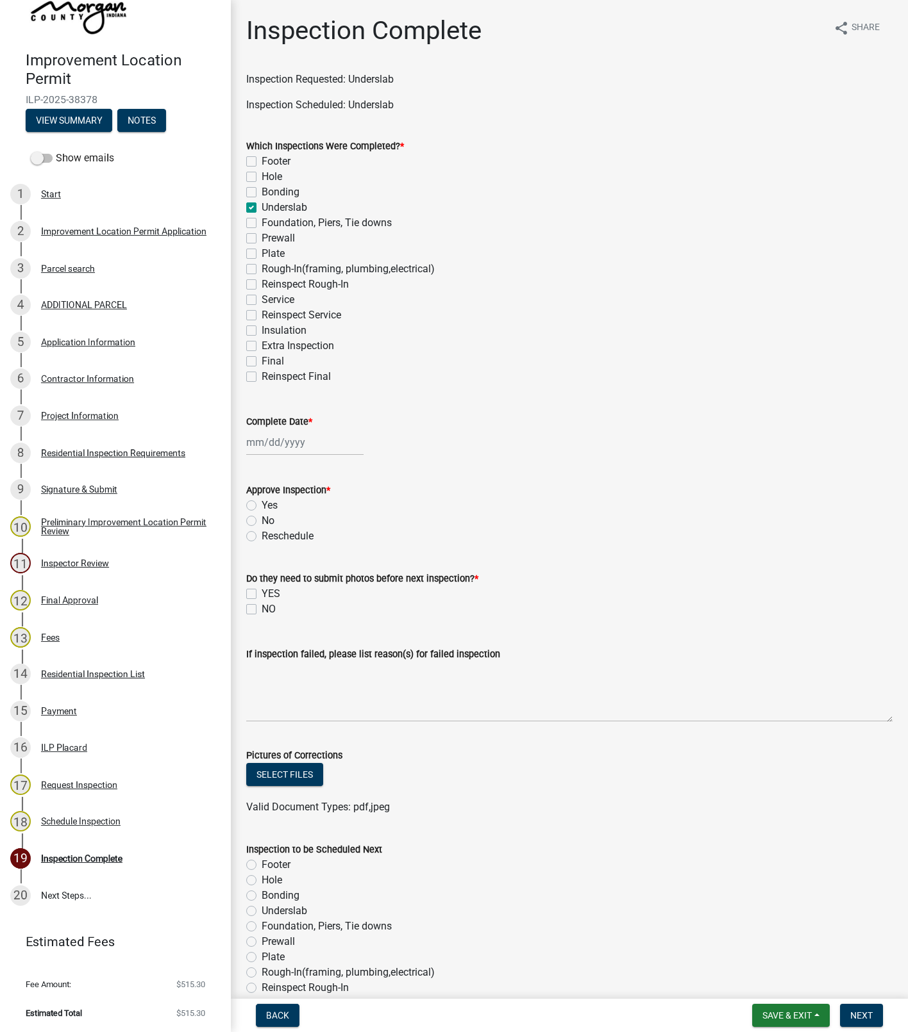
checkbox input "false"
click at [276, 436] on div at bounding box center [304, 442] width 117 height 26
select select "8"
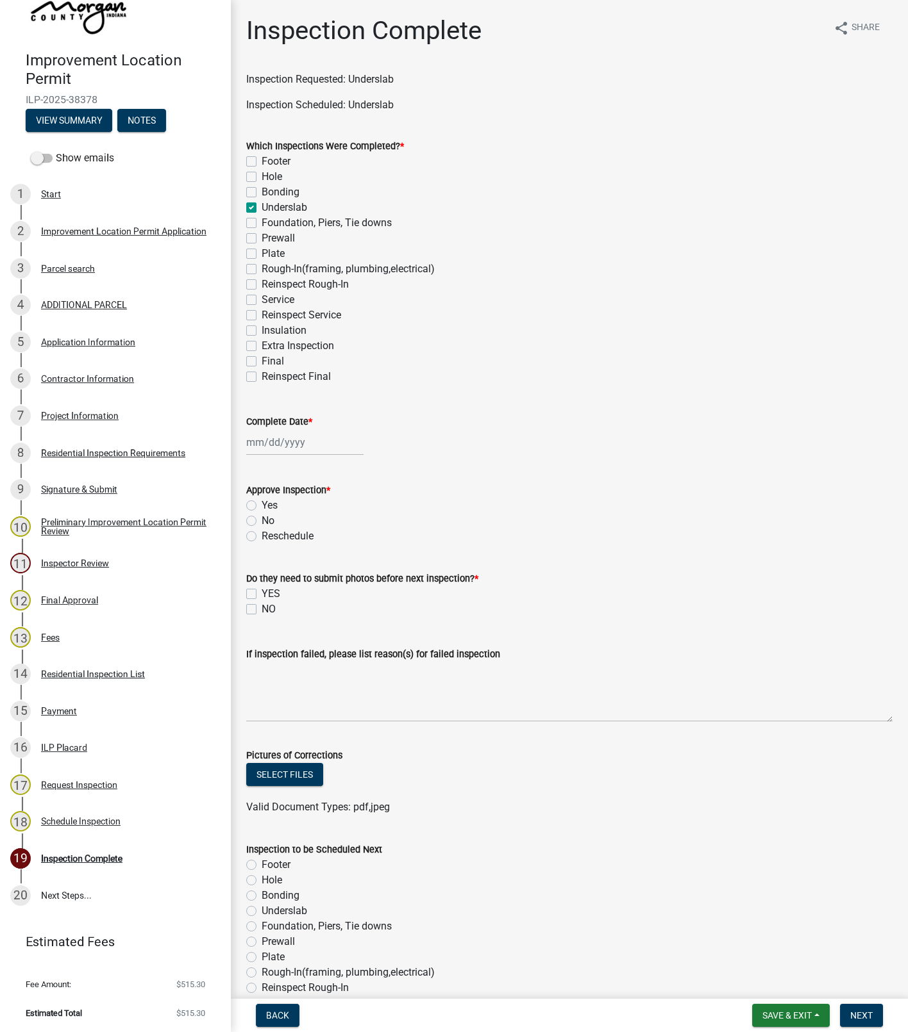
select select "2025"
click at [281, 566] on div "19" at bounding box center [279, 572] width 21 height 21
type input "[DATE]"
click at [261, 504] on label "Yes" at bounding box center [269, 505] width 16 height 15
click at [261, 504] on input "Yes" at bounding box center [265, 502] width 8 height 8
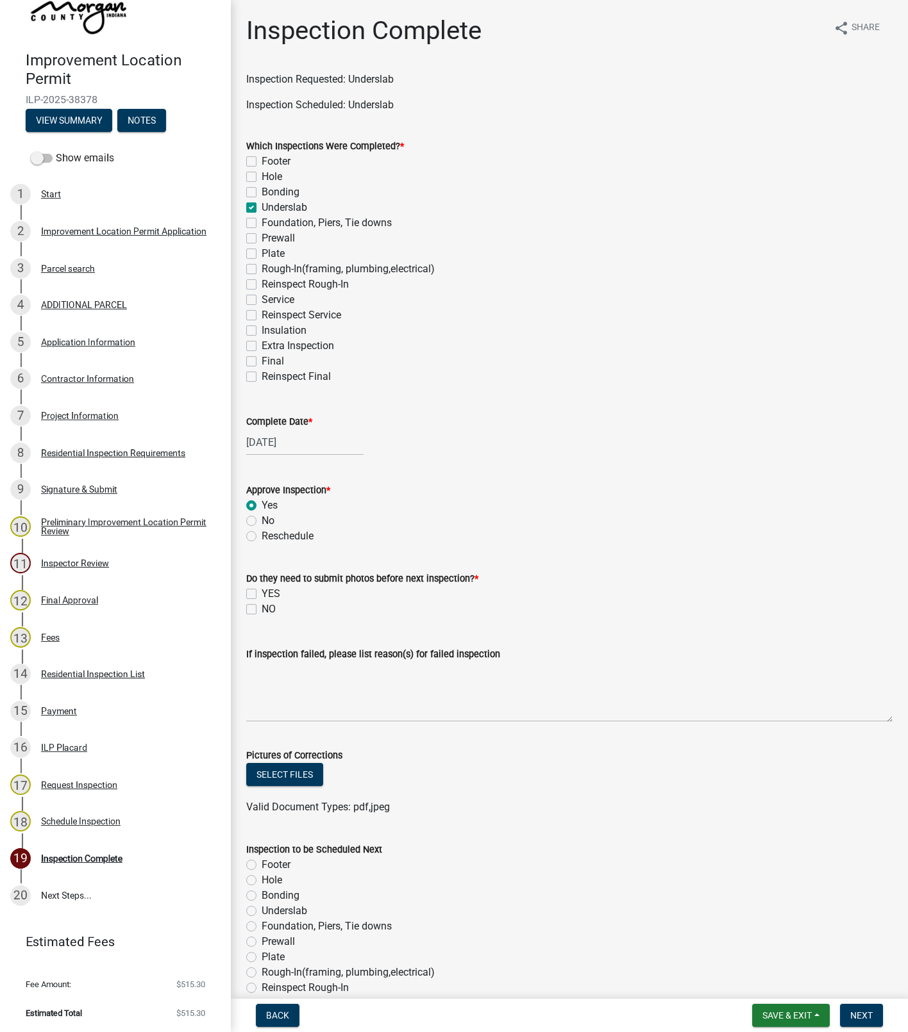
radio input "true"
click at [261, 614] on label "NO" at bounding box center [268, 609] width 14 height 15
click at [261, 610] on input "NO" at bounding box center [265, 606] width 8 height 8
checkbox input "true"
checkbox input "false"
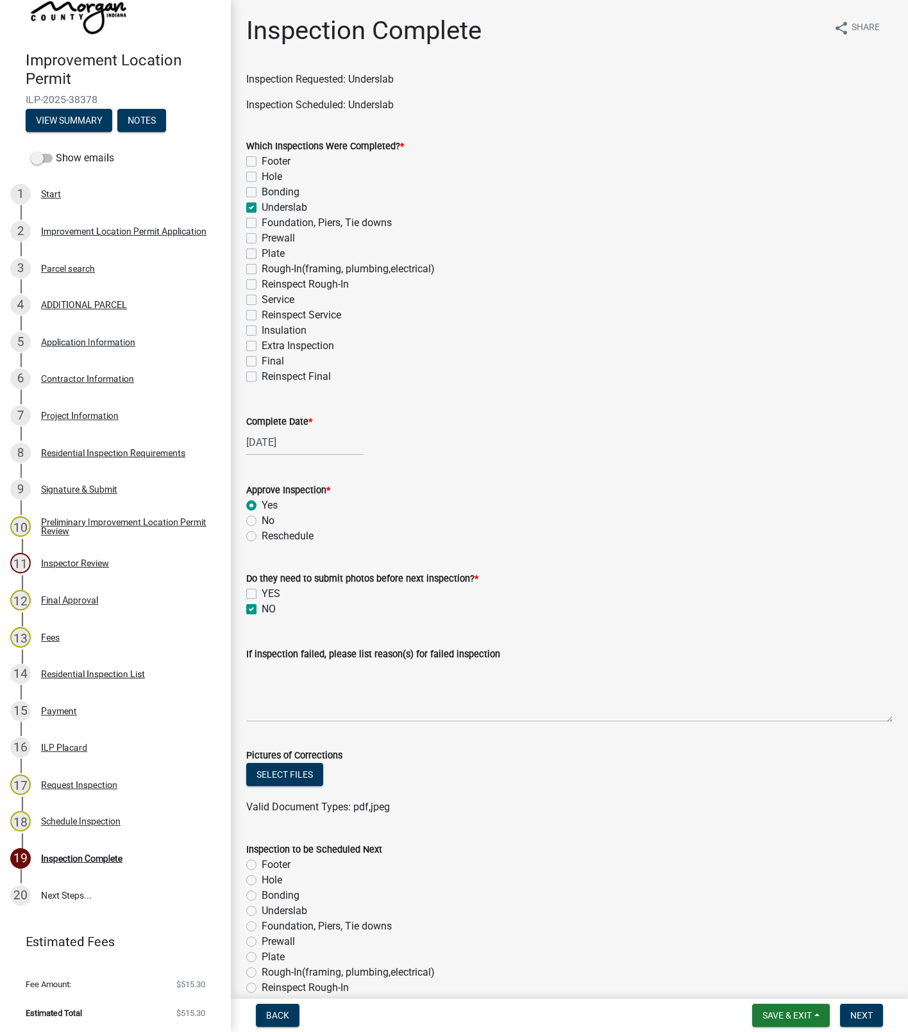
checkbox input "true"
click at [261, 590] on label "YES" at bounding box center [270, 593] width 19 height 15
click at [261, 590] on input "YES" at bounding box center [265, 590] width 8 height 8
checkbox input "true"
click at [261, 604] on label "NO" at bounding box center [268, 609] width 14 height 15
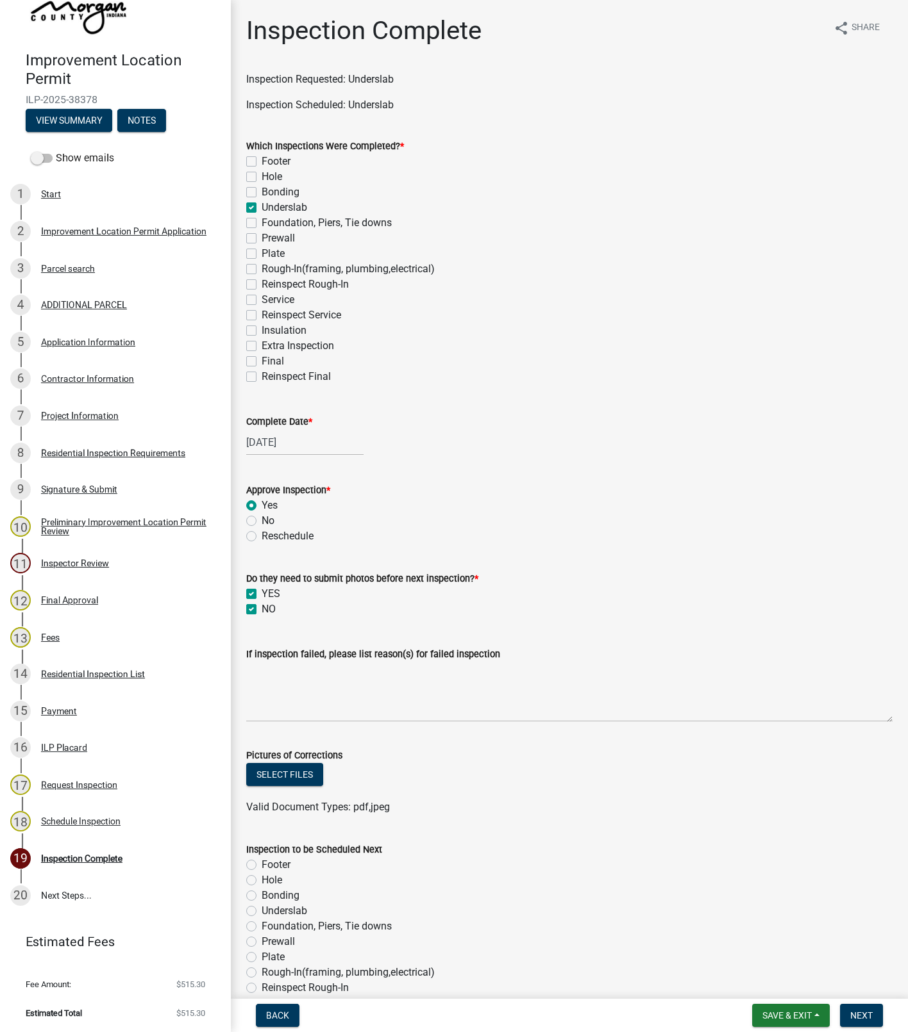
click at [261, 604] on input "NO" at bounding box center [265, 606] width 8 height 8
checkbox input "false"
checkbox input "true"
checkbox input "false"
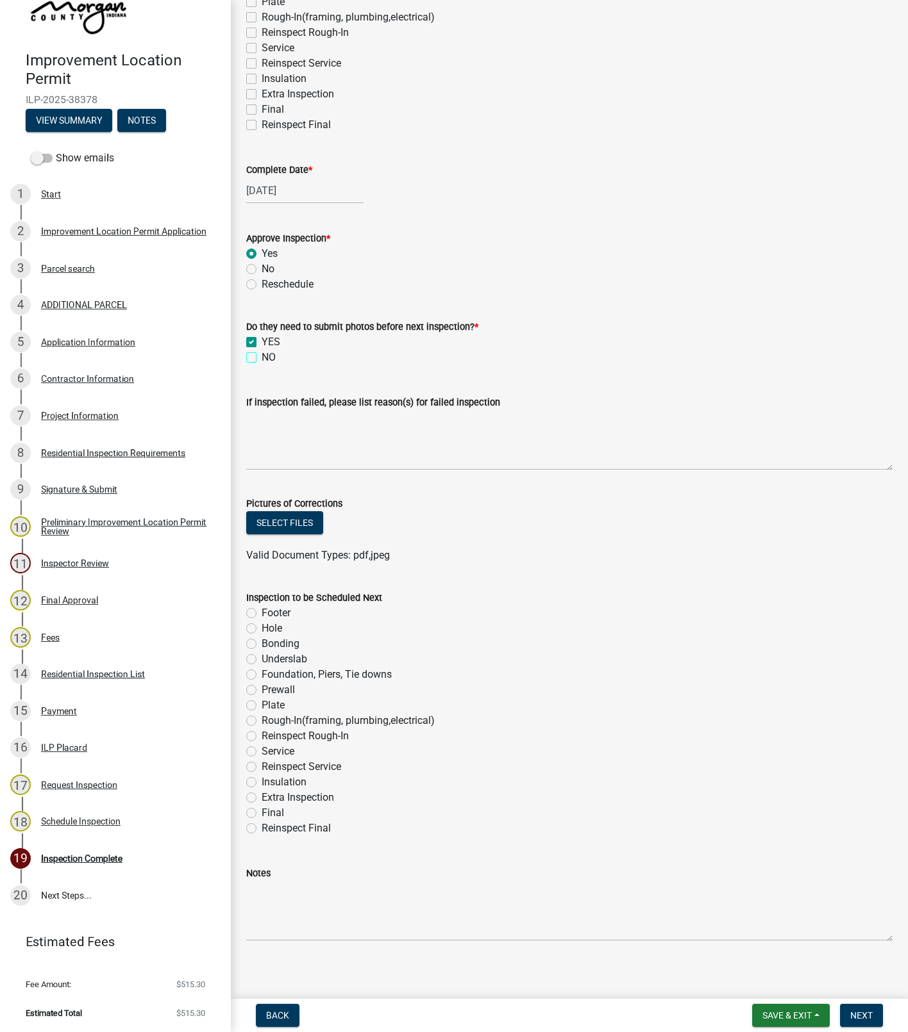
scroll to position [260, 0]
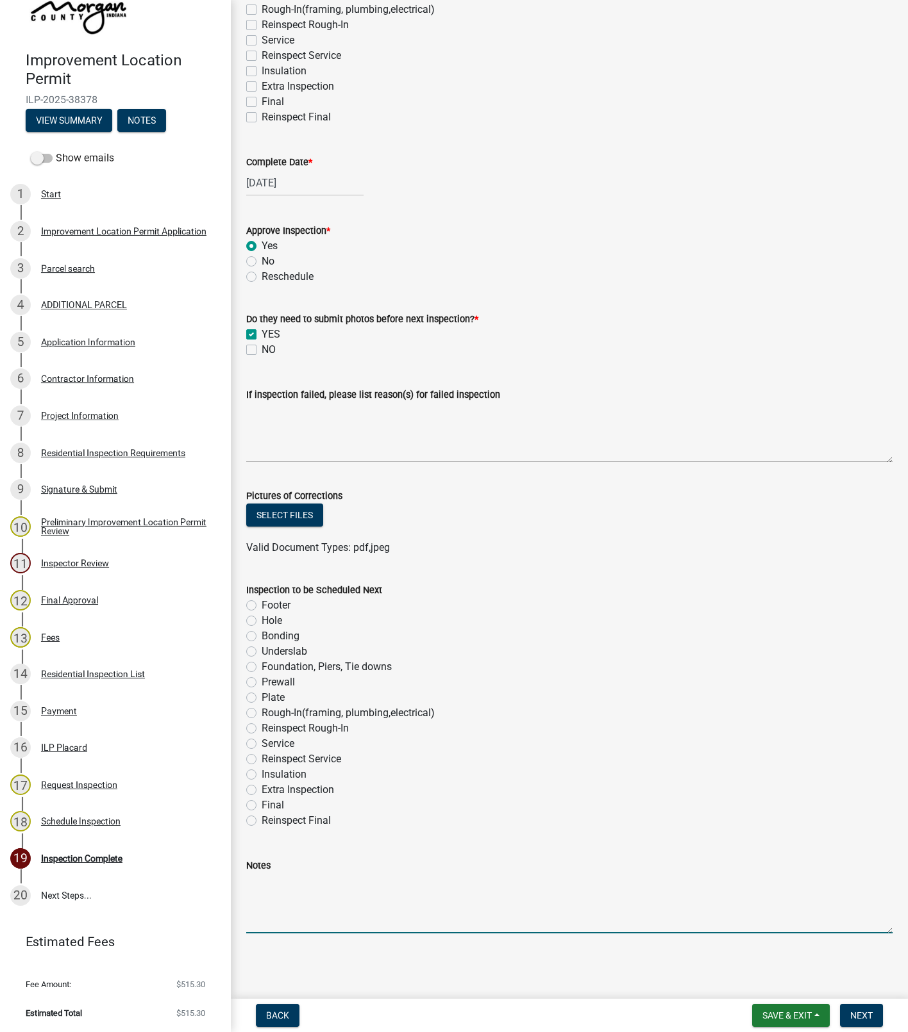
click at [269, 887] on textarea "Notes" at bounding box center [569, 904] width 646 height 60
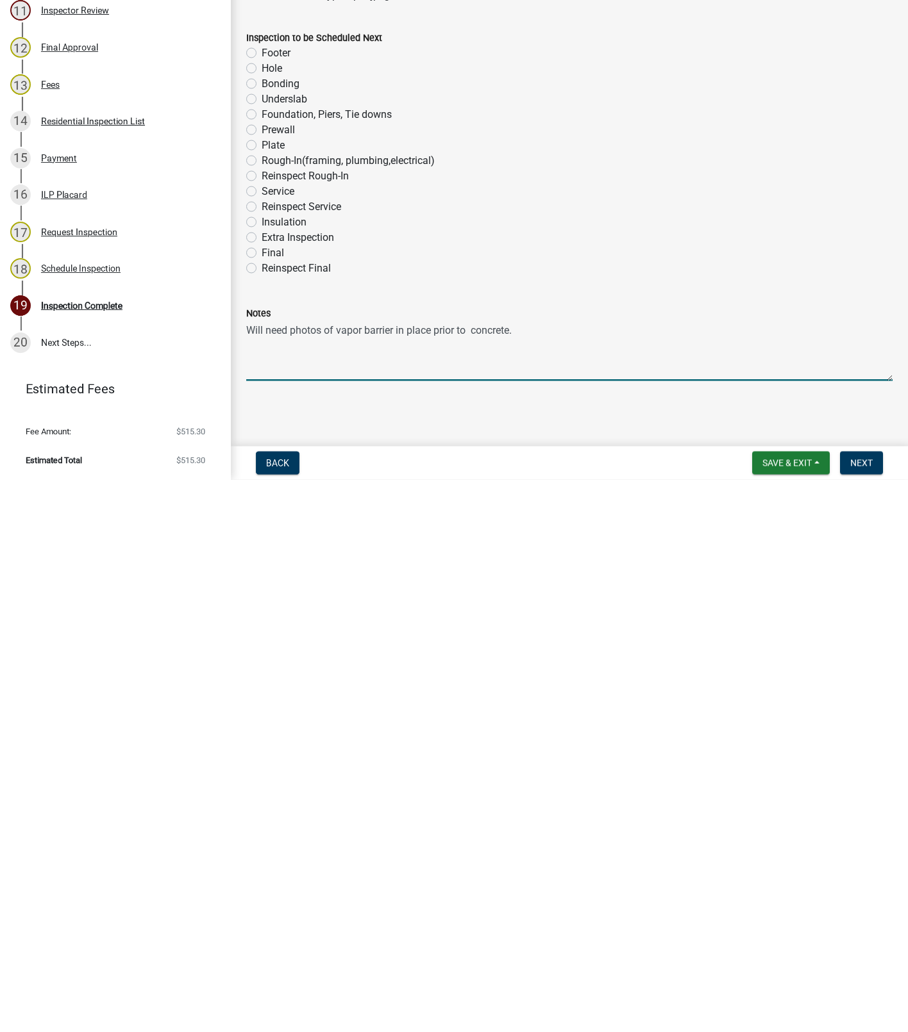
click at [476, 881] on textarea "Will need photos of vapor barrier in place prior to concrete." at bounding box center [569, 904] width 646 height 60
click at [511, 874] on textarea "Will need photos of vapor barrier in place prior to concrete." at bounding box center [569, 904] width 646 height 60
click at [467, 917] on textarea "Will need photos of vapor barrier in place prior to concrete." at bounding box center [569, 904] width 646 height 60
click at [519, 879] on textarea "Will need photos of vapor barrier in place prior to concrete." at bounding box center [569, 904] width 646 height 60
click at [468, 883] on textarea "Will need photos of vapor barrier in place prior to concrete." at bounding box center [569, 904] width 646 height 60
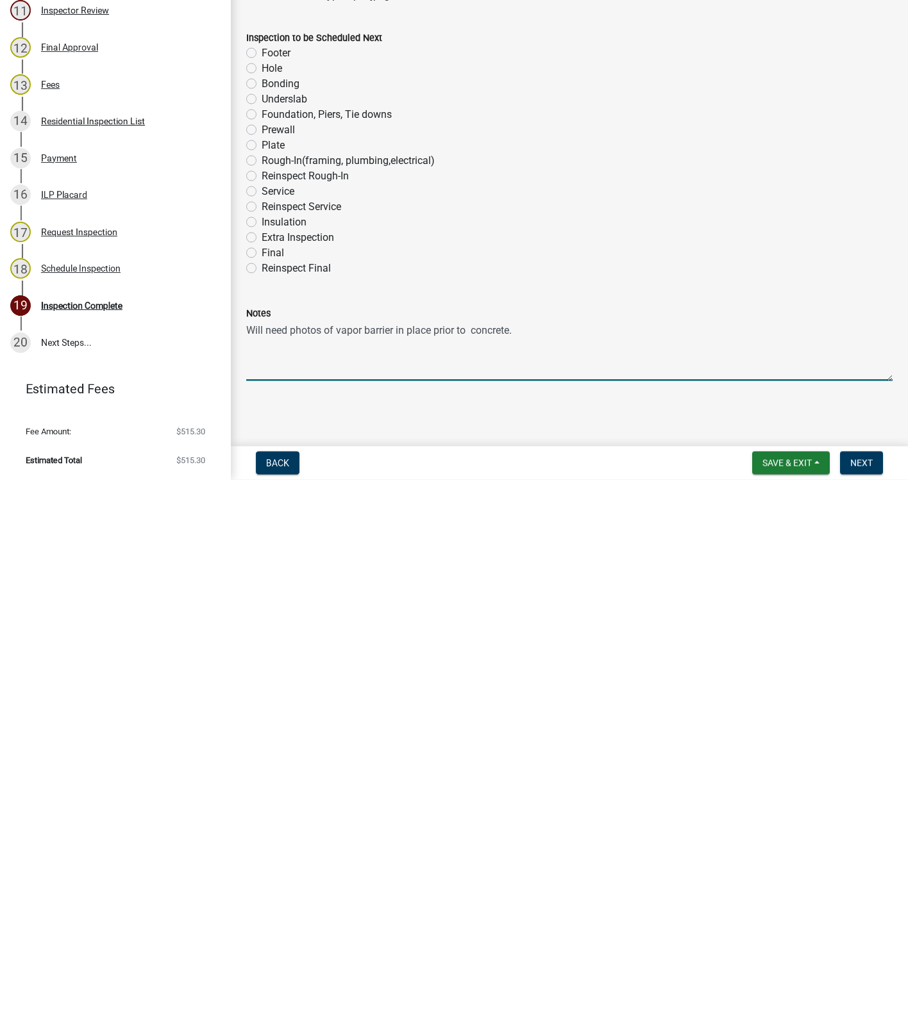
type textarea "Will need photos of vapor barrier in place prior to concrete."
click at [860, 1012] on span "Next" at bounding box center [861, 1016] width 22 height 10
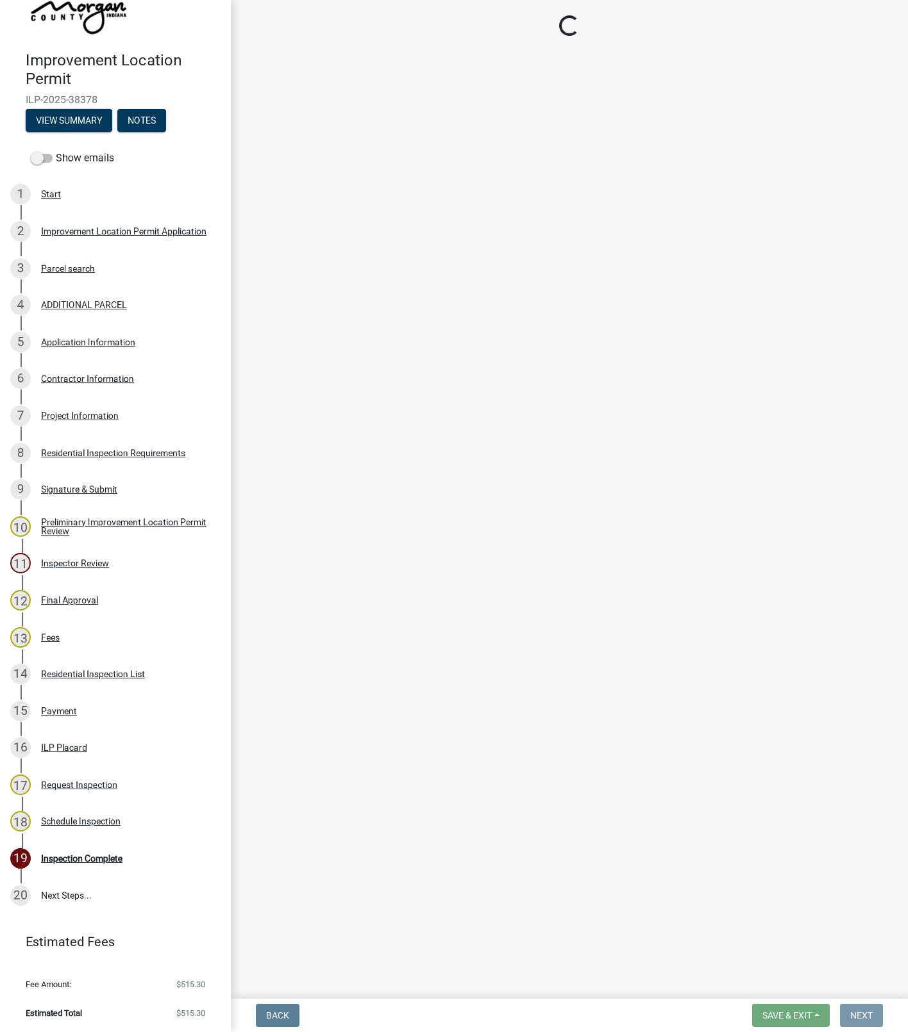
scroll to position [0, 0]
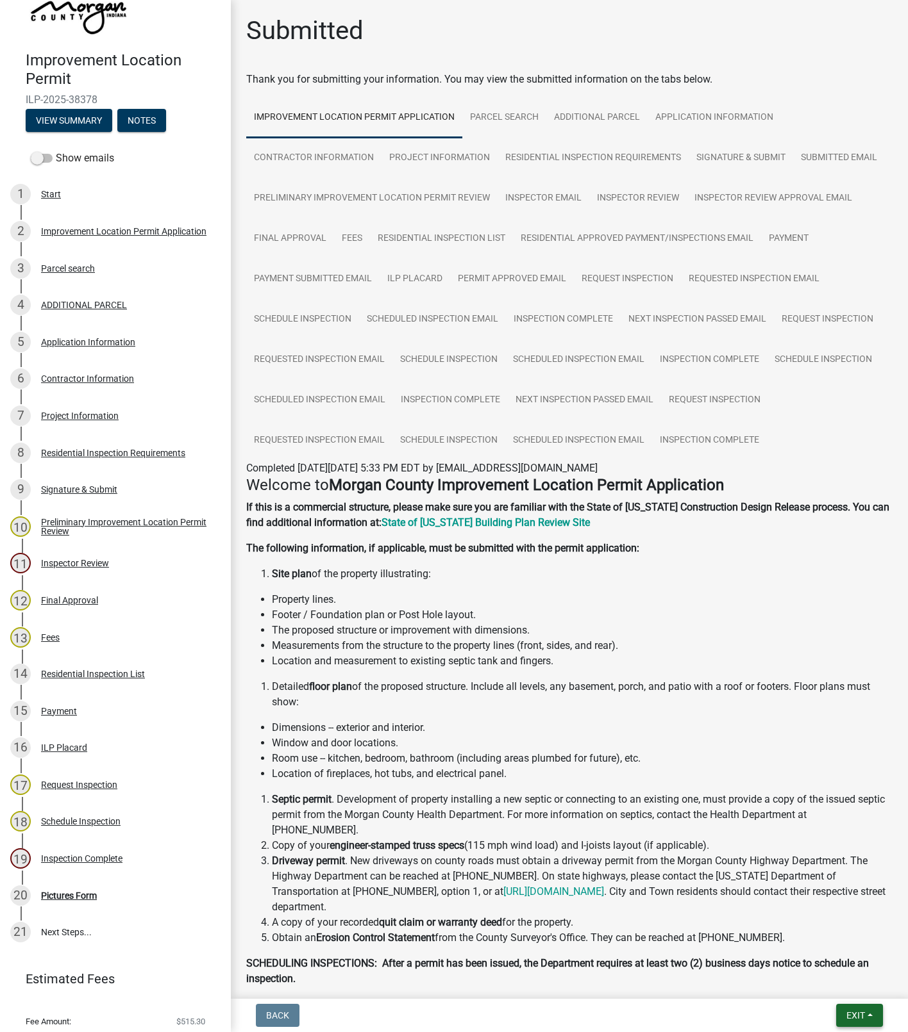
click at [877, 1015] on button "Exit" at bounding box center [859, 1015] width 47 height 23
click at [822, 984] on button "Save & Exit" at bounding box center [831, 983] width 103 height 31
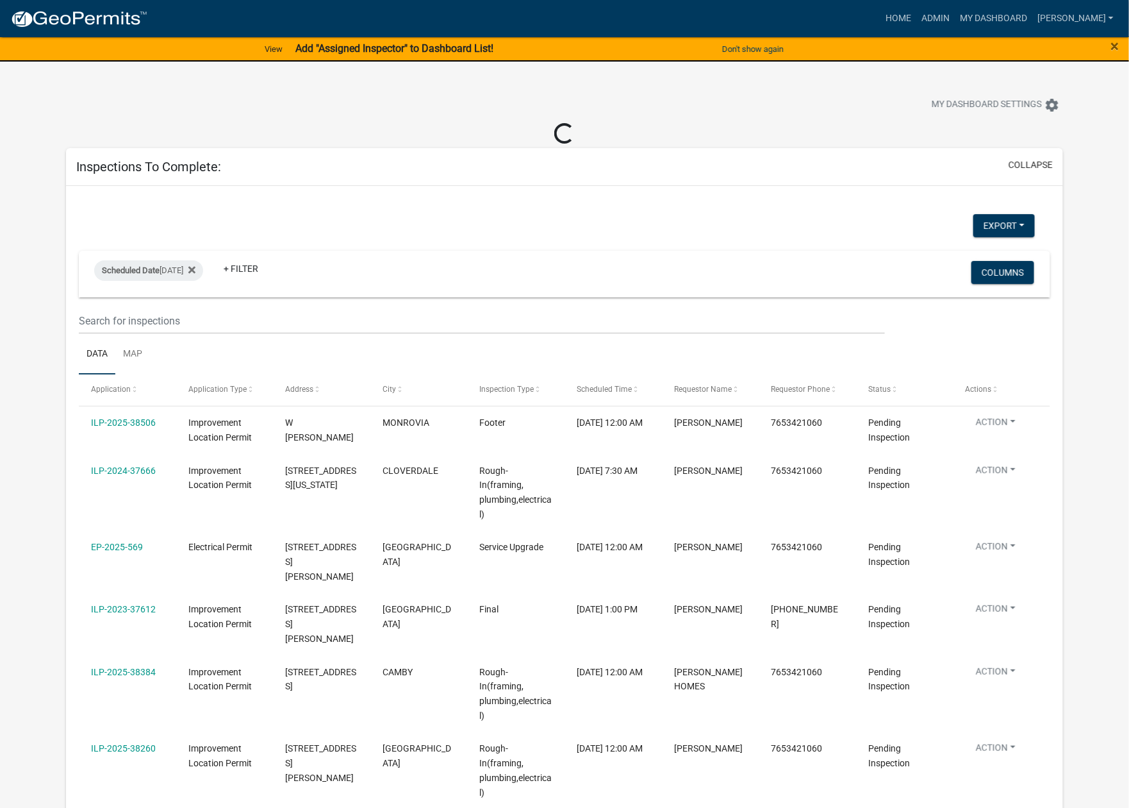
select select "1: 25"
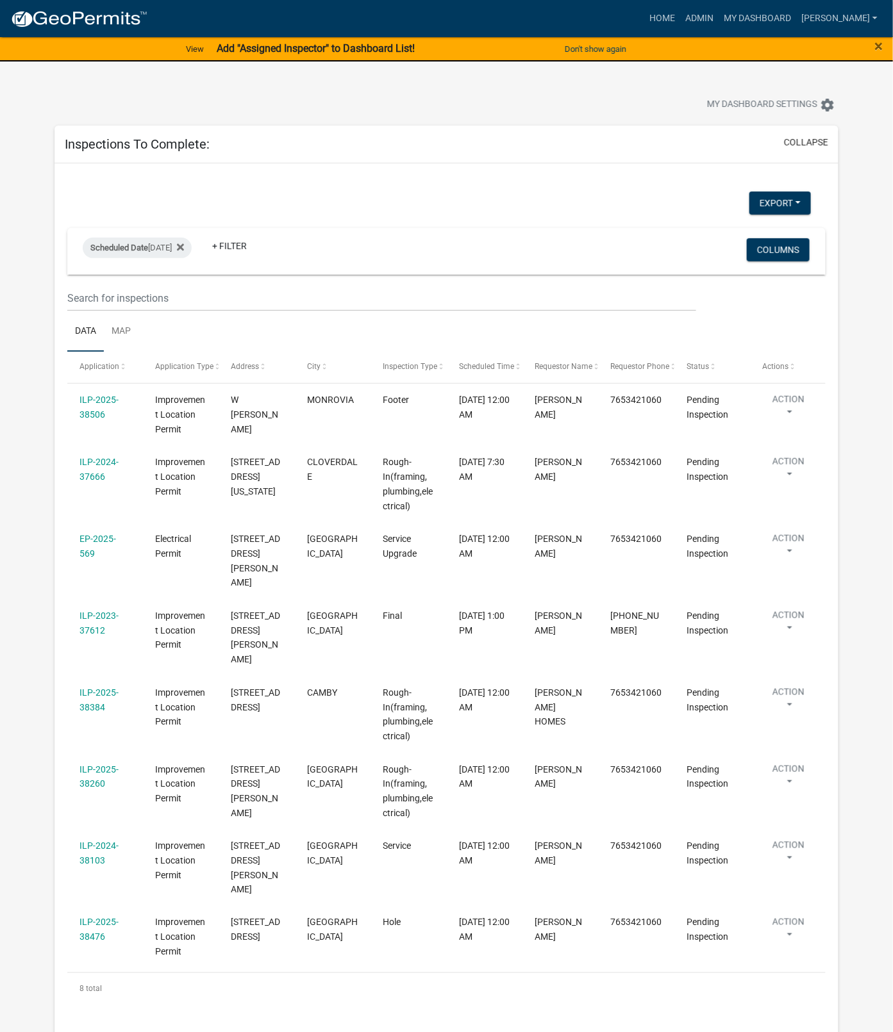
click at [97, 401] on link "ILP-2025-38506" at bounding box center [98, 407] width 39 height 25
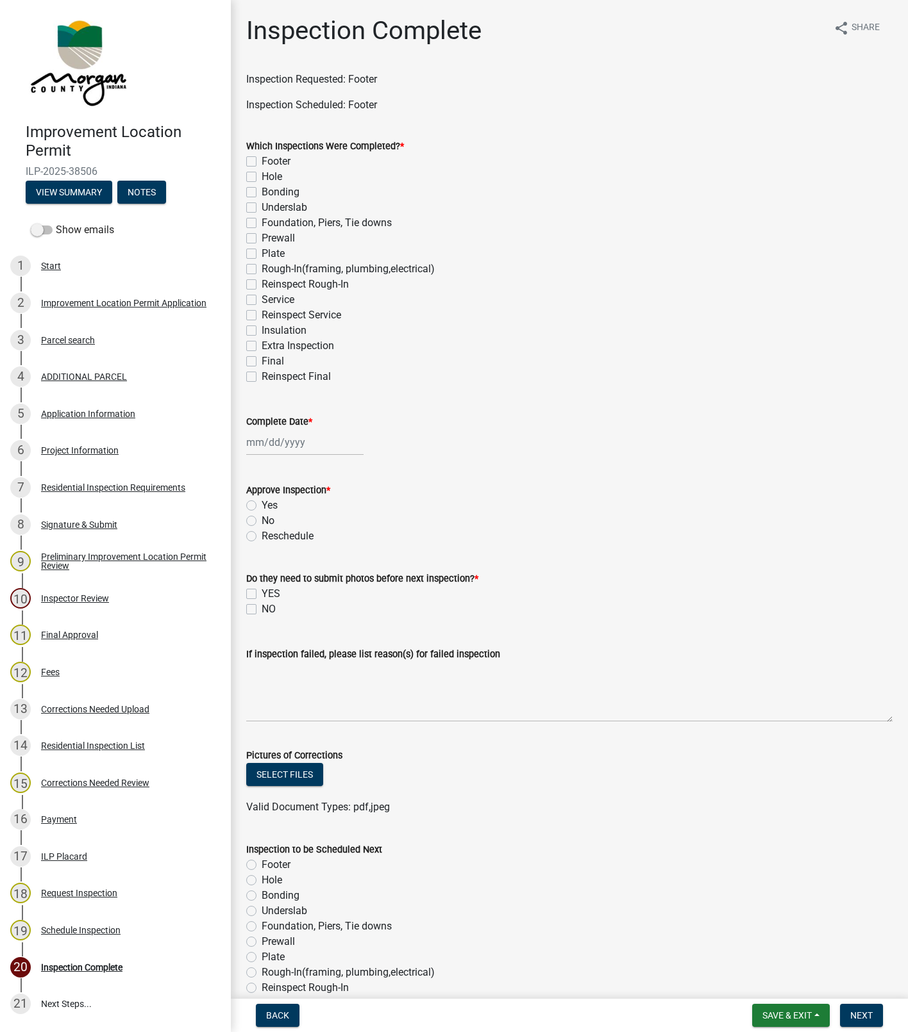
click at [75, 344] on div "Parcel search" at bounding box center [68, 340] width 54 height 9
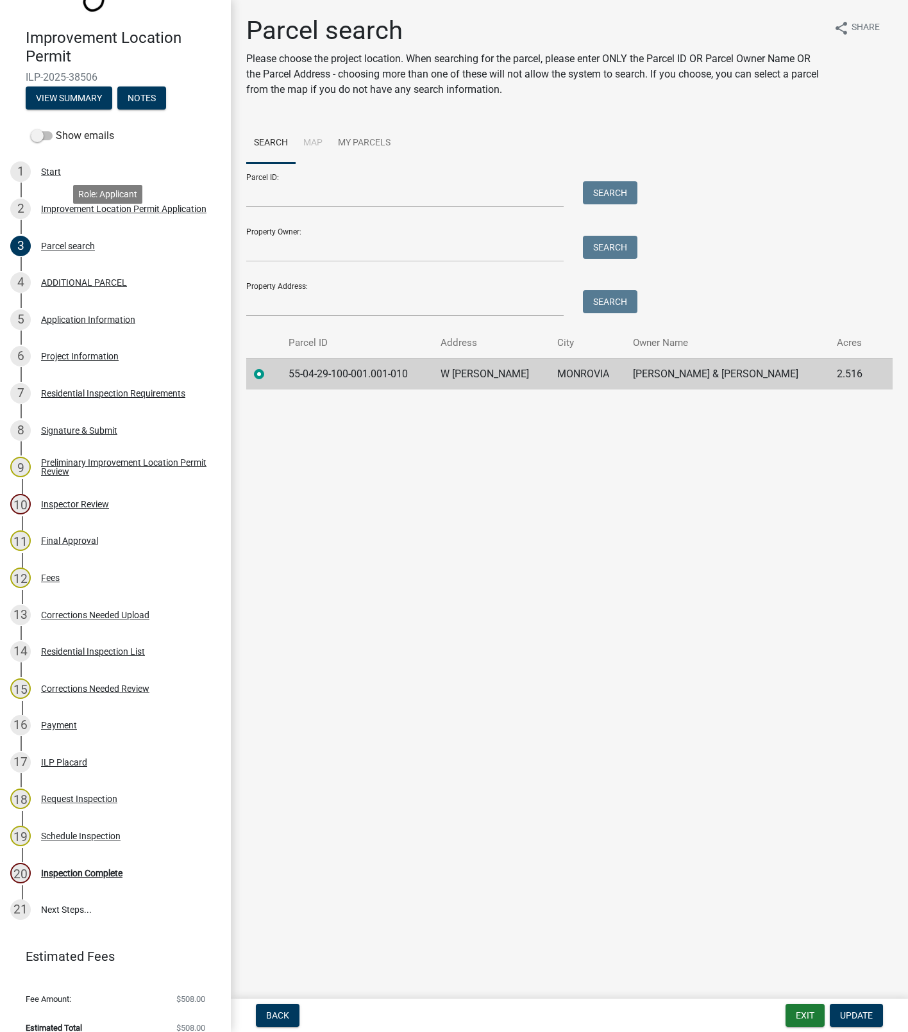
scroll to position [110, 0]
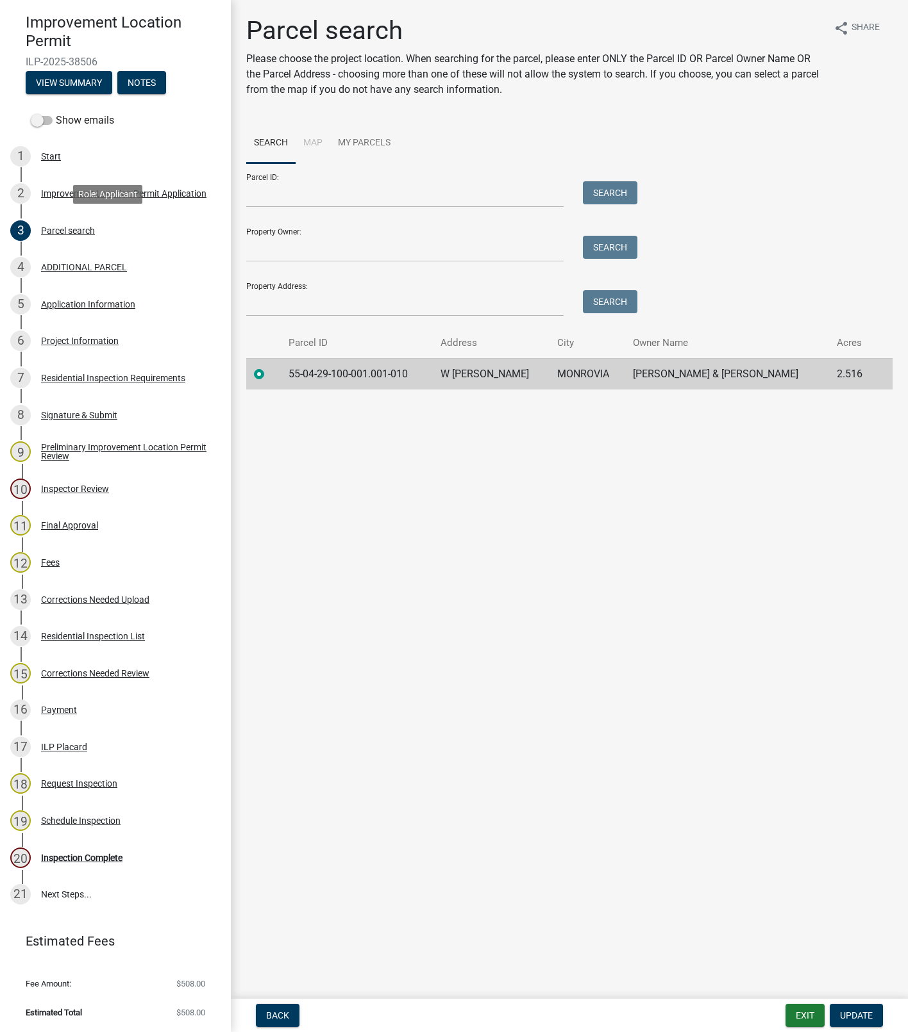
click at [88, 341] on div "Project Information" at bounding box center [80, 340] width 78 height 9
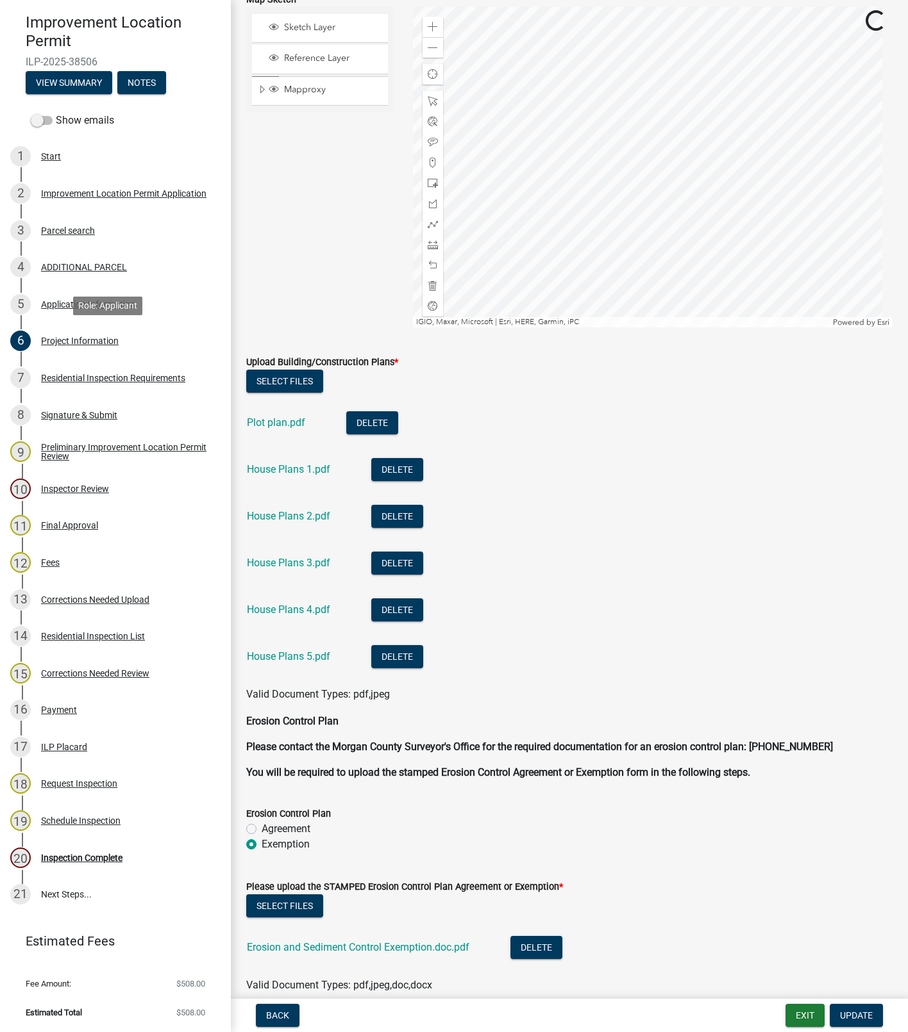
scroll to position [2723, 0]
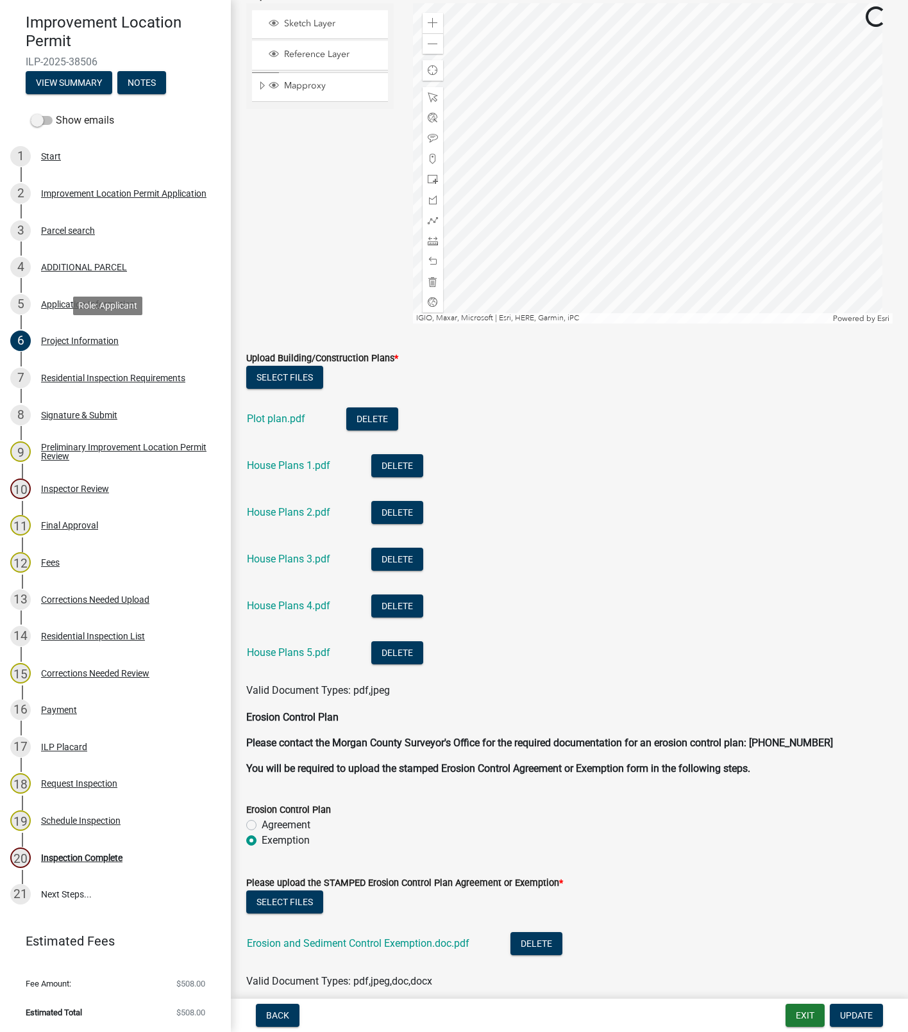
click at [290, 471] on link "House Plans 1.pdf" at bounding box center [288, 466] width 83 height 12
click at [308, 510] on link "House Plans 2.pdf" at bounding box center [288, 512] width 83 height 12
click at [79, 858] on div "Inspection Complete" at bounding box center [81, 858] width 81 height 9
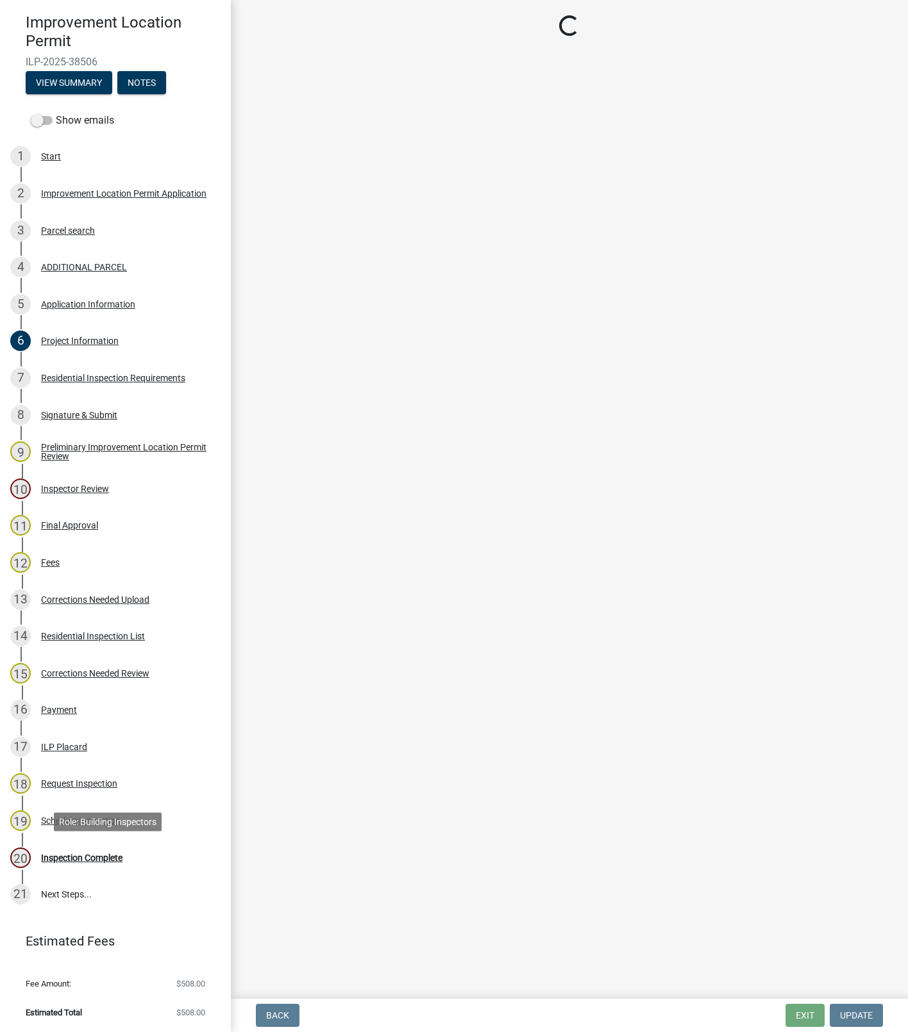
scroll to position [0, 0]
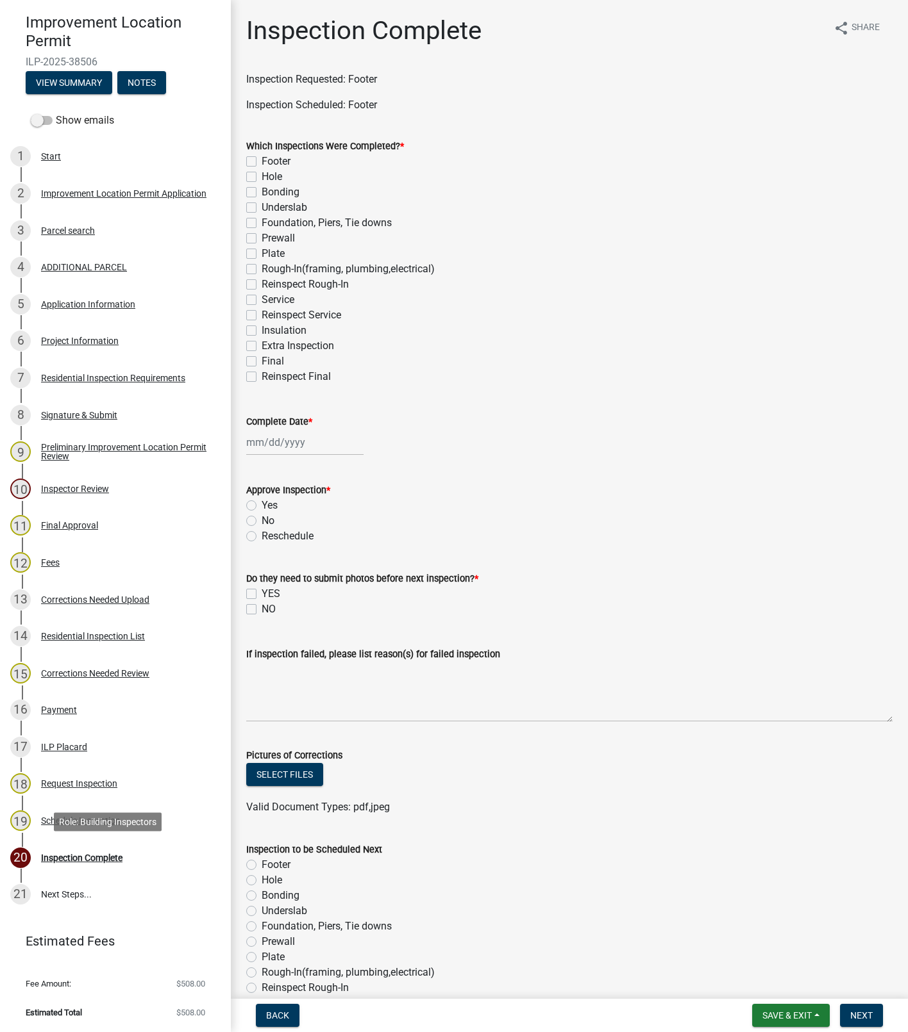
click at [261, 162] on label "Footer" at bounding box center [275, 161] width 29 height 15
click at [261, 162] on input "Footer" at bounding box center [265, 158] width 8 height 8
checkbox input "true"
checkbox input "false"
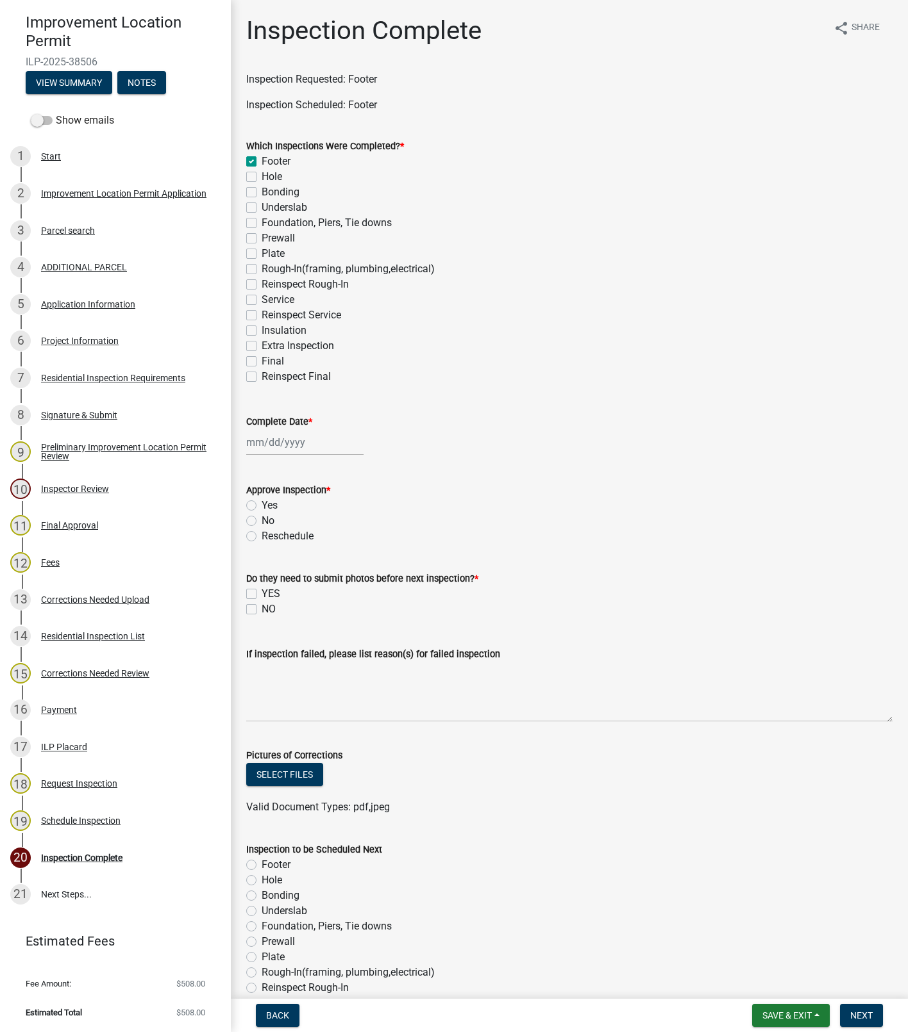
checkbox input "false"
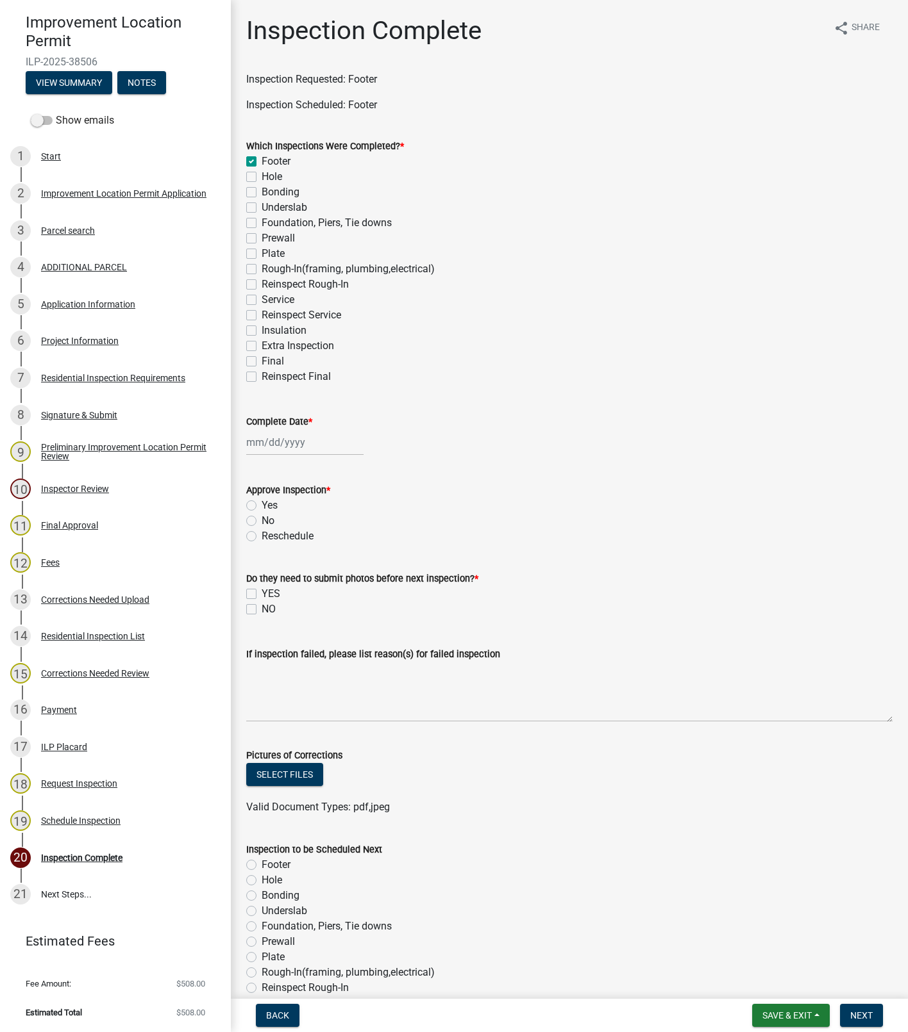
checkbox input "false"
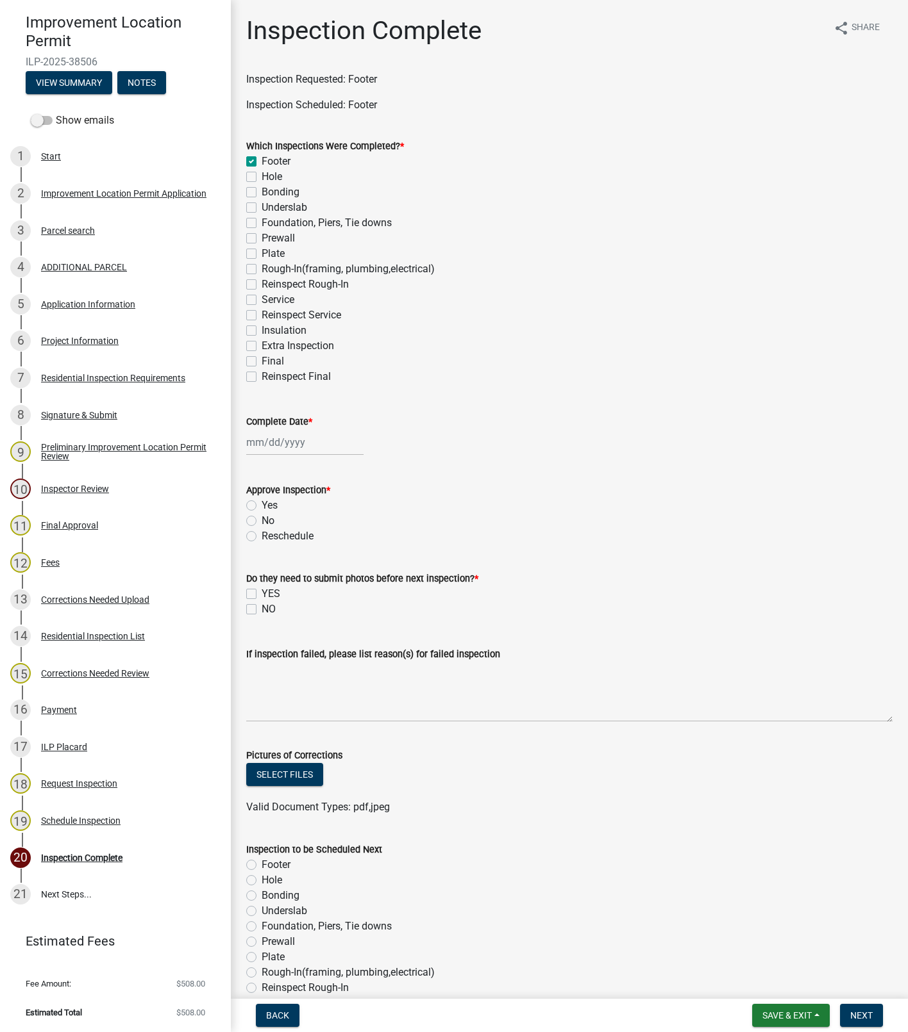
checkbox input "false"
click at [283, 442] on div at bounding box center [304, 442] width 117 height 26
select select "8"
select select "2025"
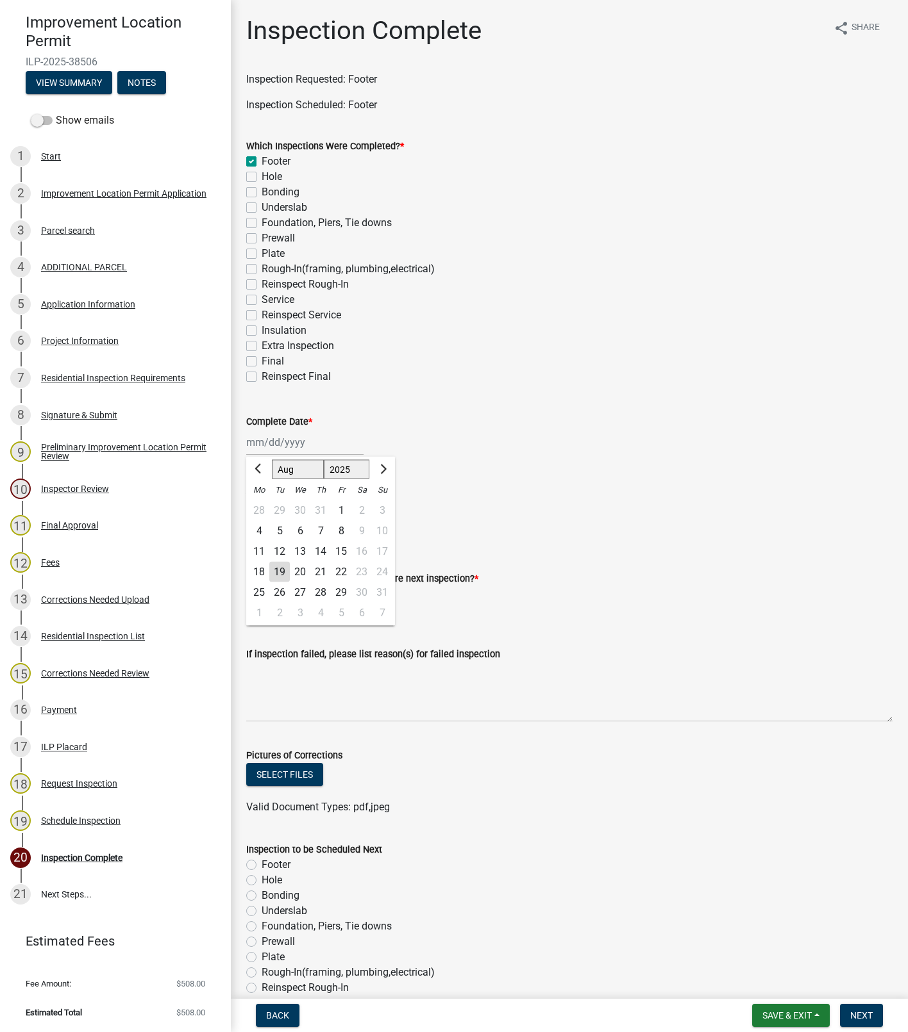
click at [283, 577] on div "19" at bounding box center [279, 572] width 21 height 21
type input "[DATE]"
click at [267, 513] on label "No" at bounding box center [267, 520] width 13 height 15
click at [267, 513] on input "No" at bounding box center [265, 517] width 8 height 8
radio input "true"
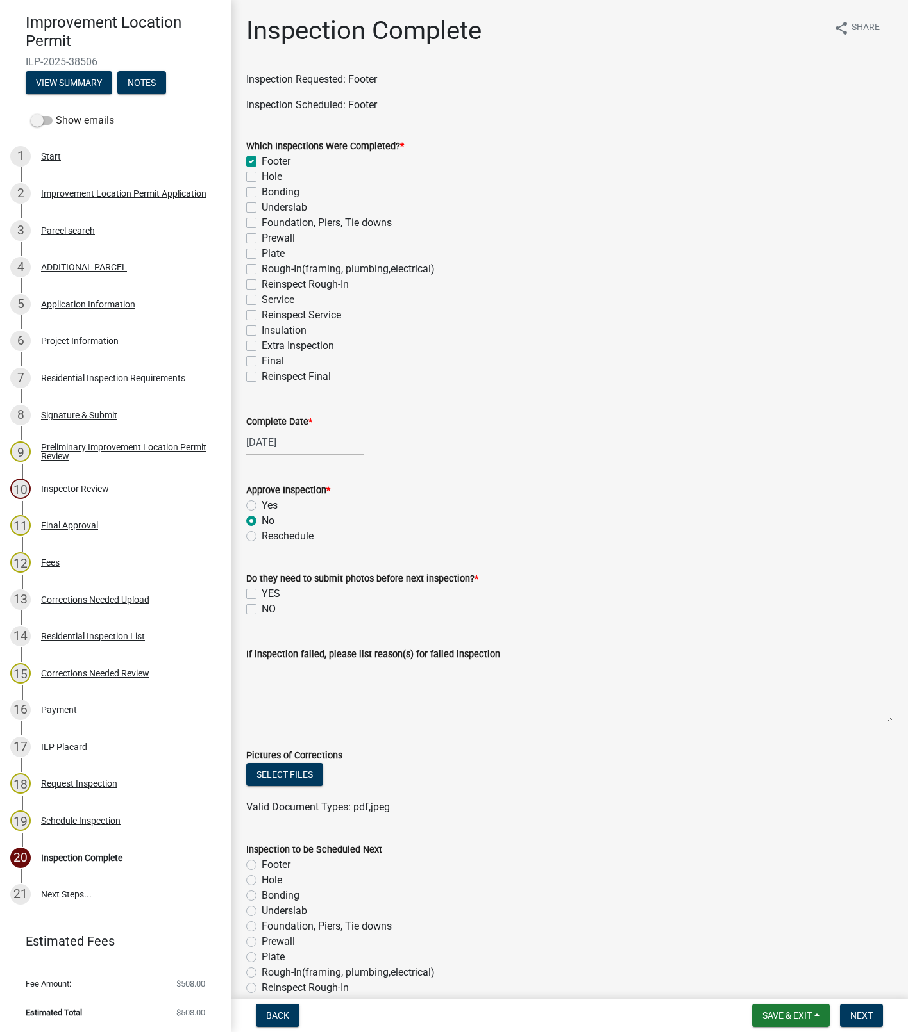
click at [270, 504] on label "Yes" at bounding box center [269, 505] width 16 height 15
click at [270, 504] on input "Yes" at bounding box center [265, 502] width 8 height 8
radio input "true"
click at [261, 610] on label "NO" at bounding box center [268, 609] width 14 height 15
click at [261, 610] on input "NO" at bounding box center [265, 606] width 8 height 8
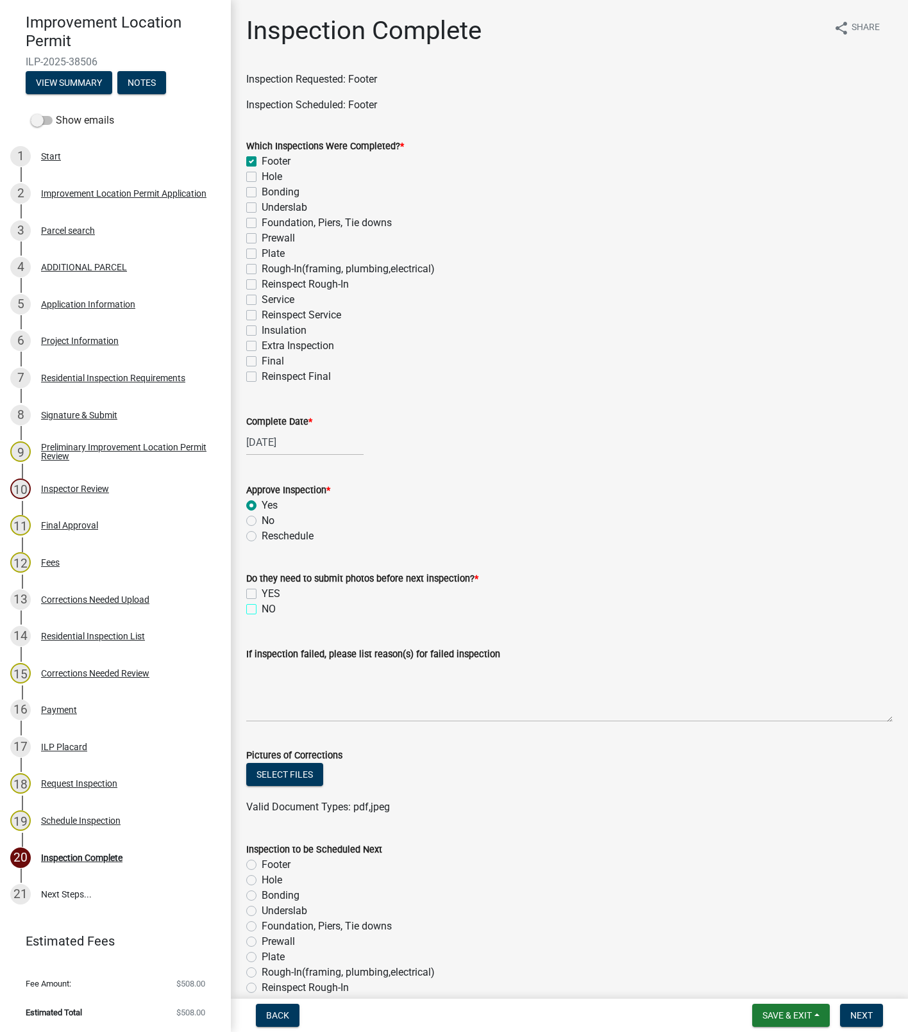
checkbox input "true"
checkbox input "false"
checkbox input "true"
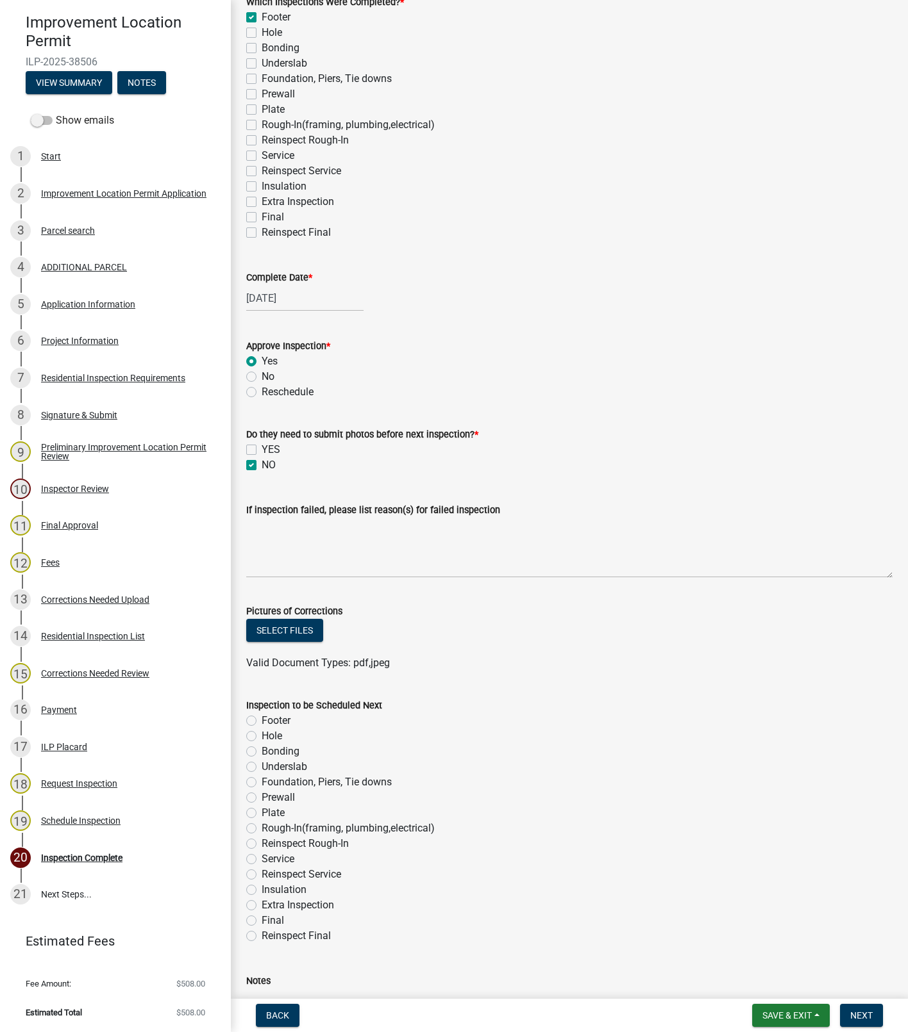
scroll to position [260, 0]
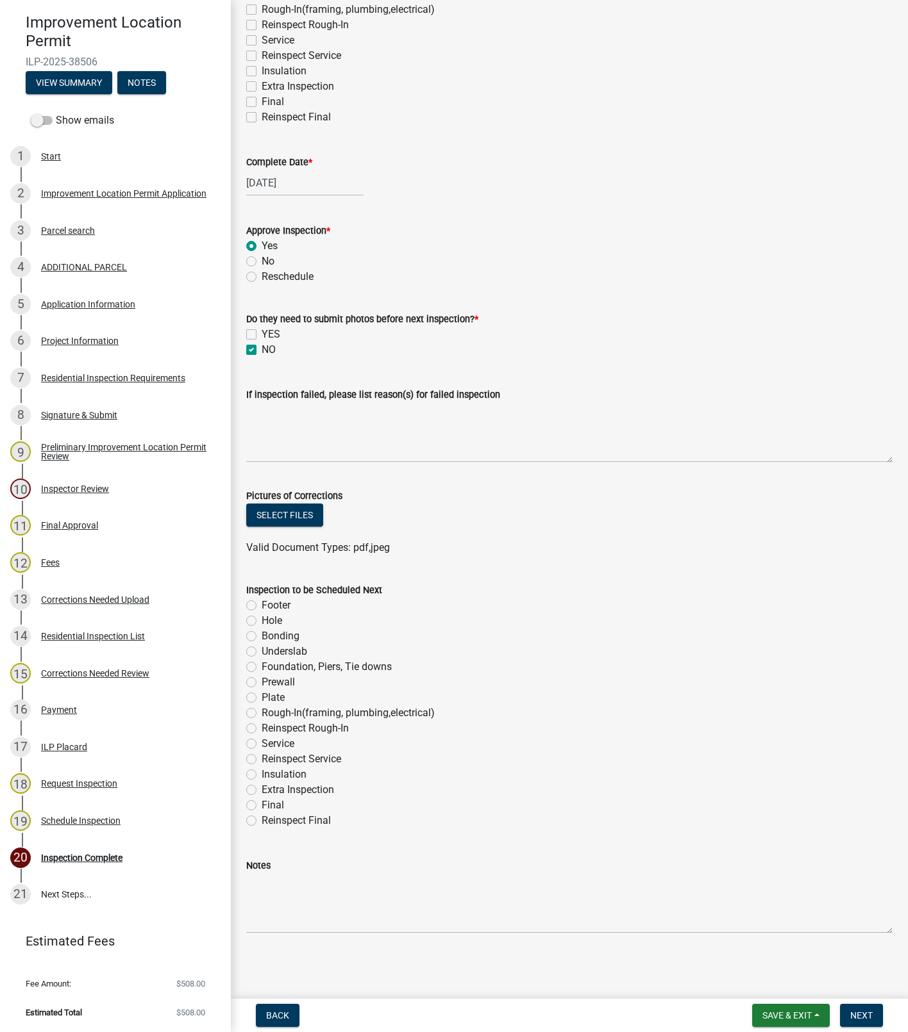
click at [261, 667] on label "Foundation, Piers, Tie downs" at bounding box center [326, 666] width 130 height 15
click at [261, 667] on input "Foundation, Piers, Tie downs" at bounding box center [265, 663] width 8 height 8
radio input "true"
click at [866, 1011] on span "Next" at bounding box center [861, 1016] width 22 height 10
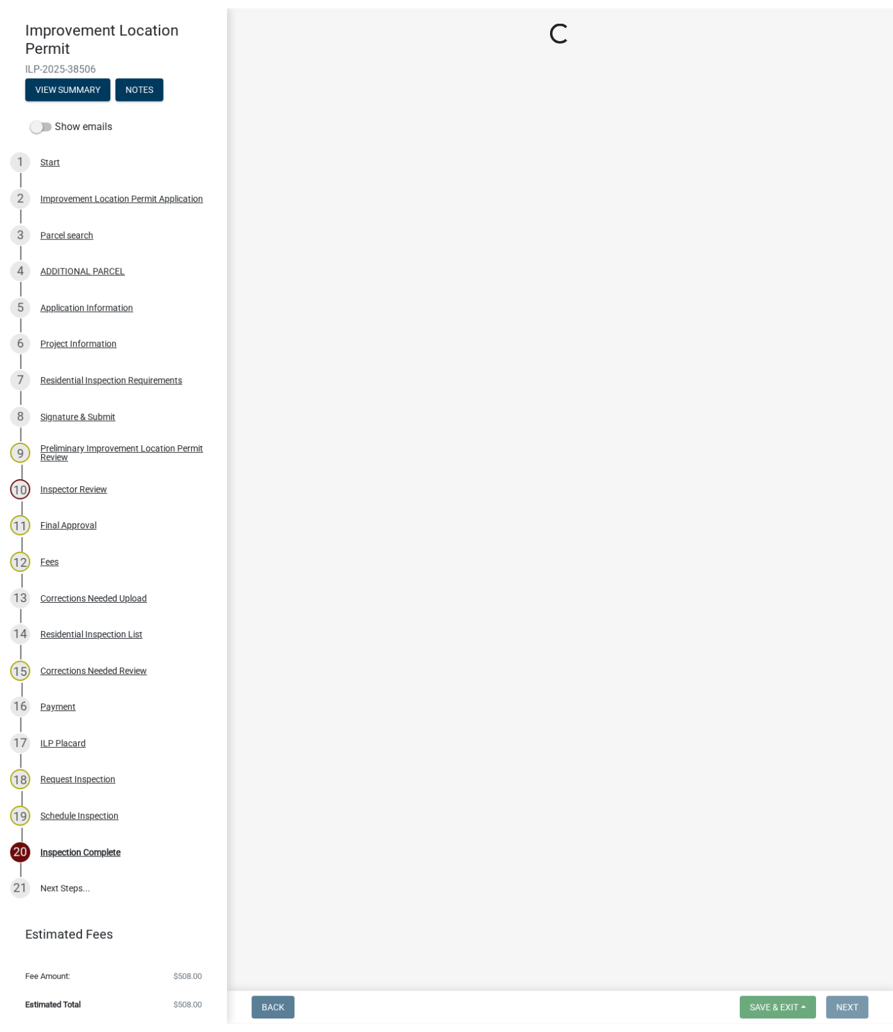
scroll to position [0, 0]
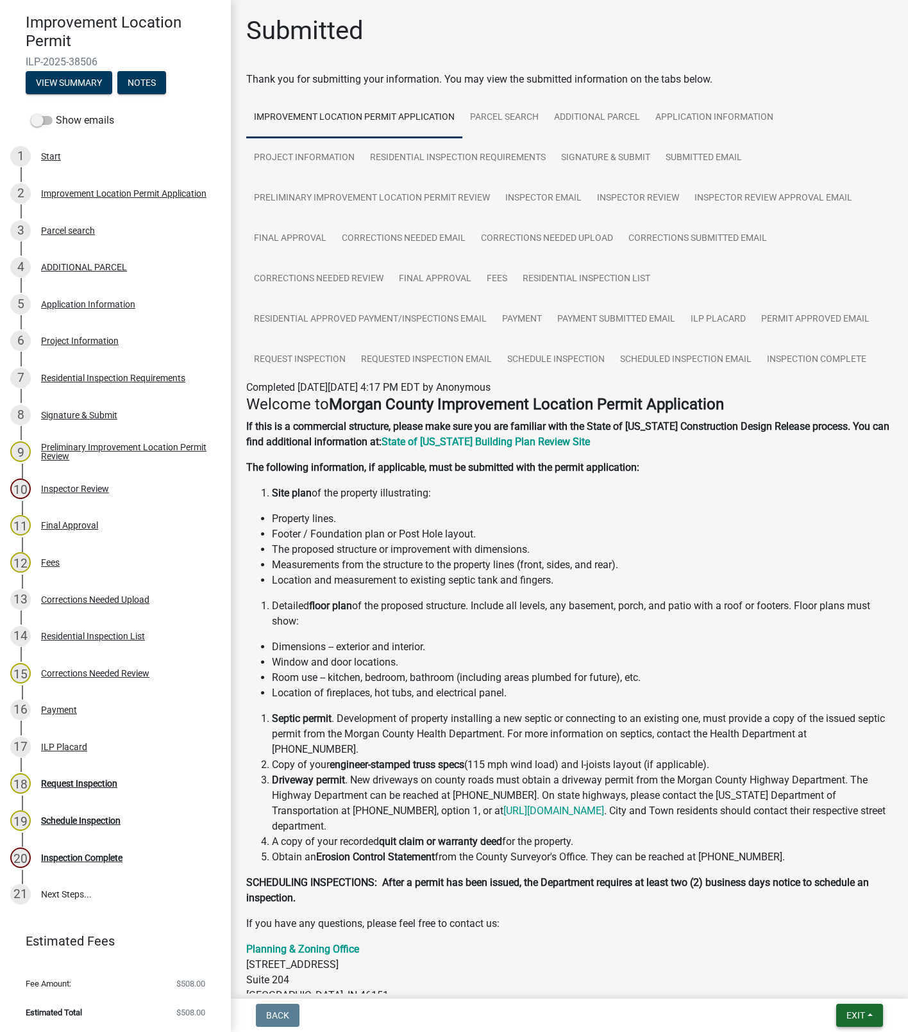
click at [854, 1008] on button "Exit" at bounding box center [859, 1015] width 47 height 23
click at [814, 984] on button "Save & Exit" at bounding box center [831, 983] width 103 height 31
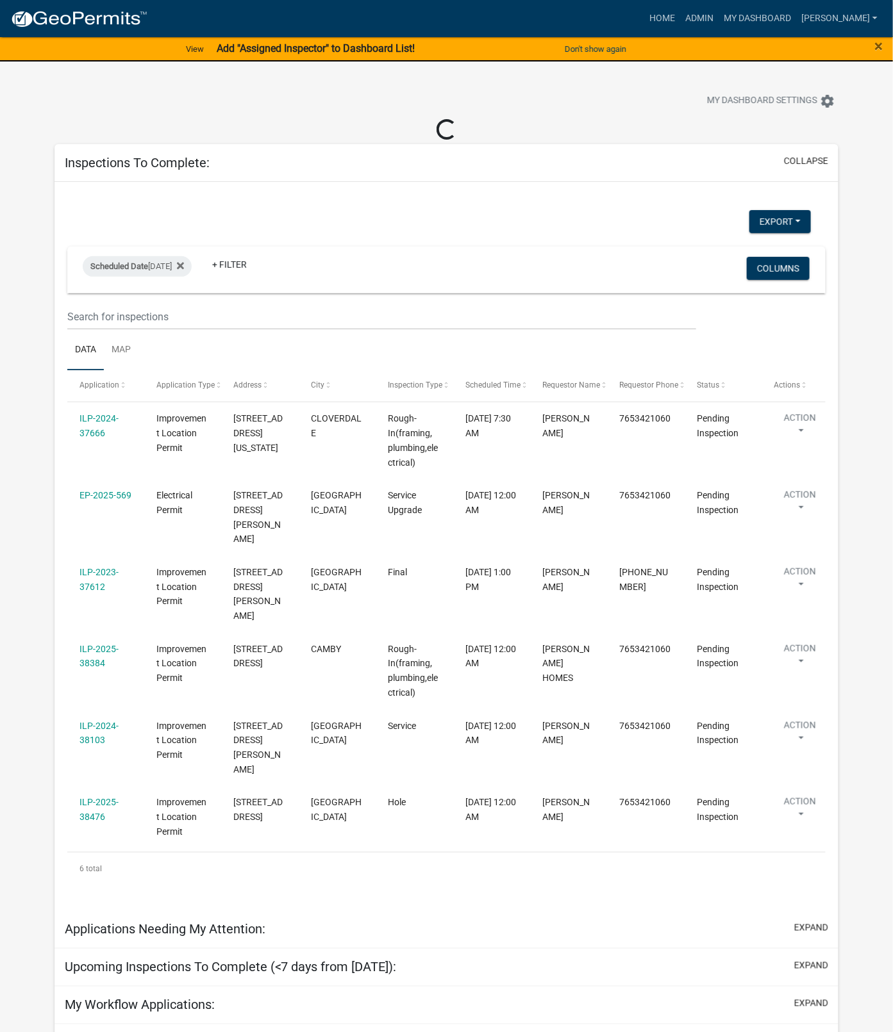
scroll to position [10, 0]
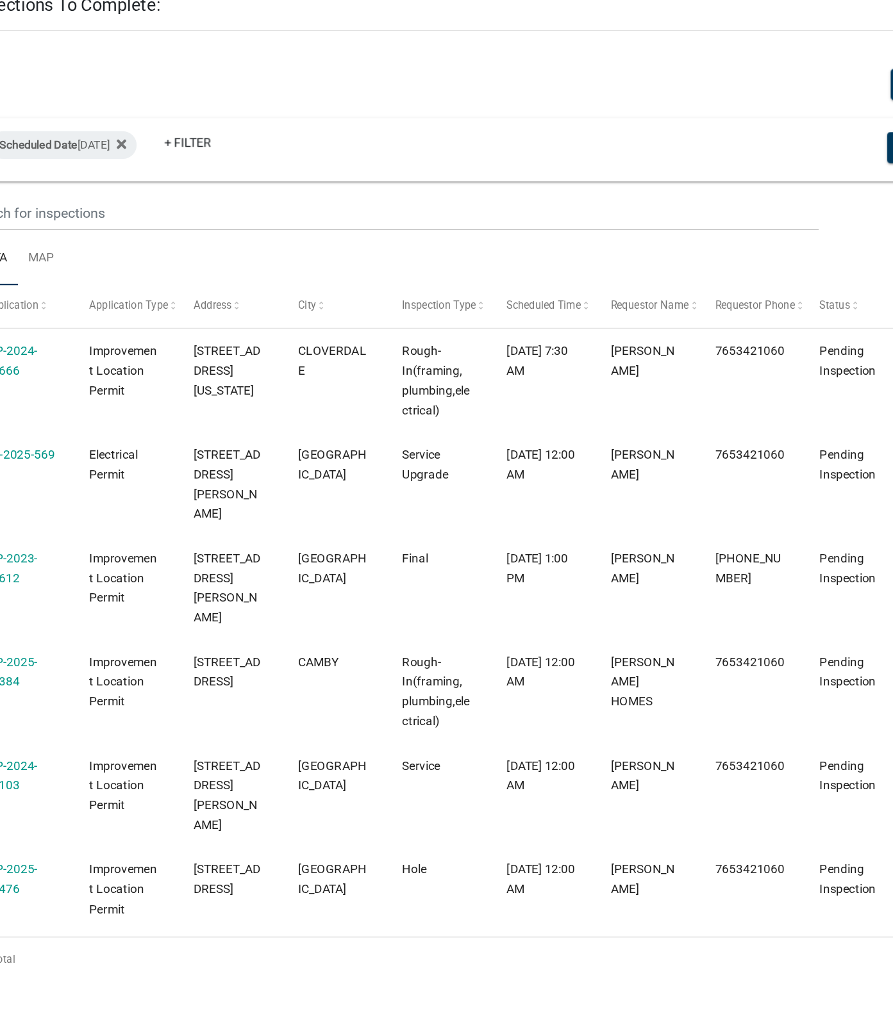
select select "1: 25"
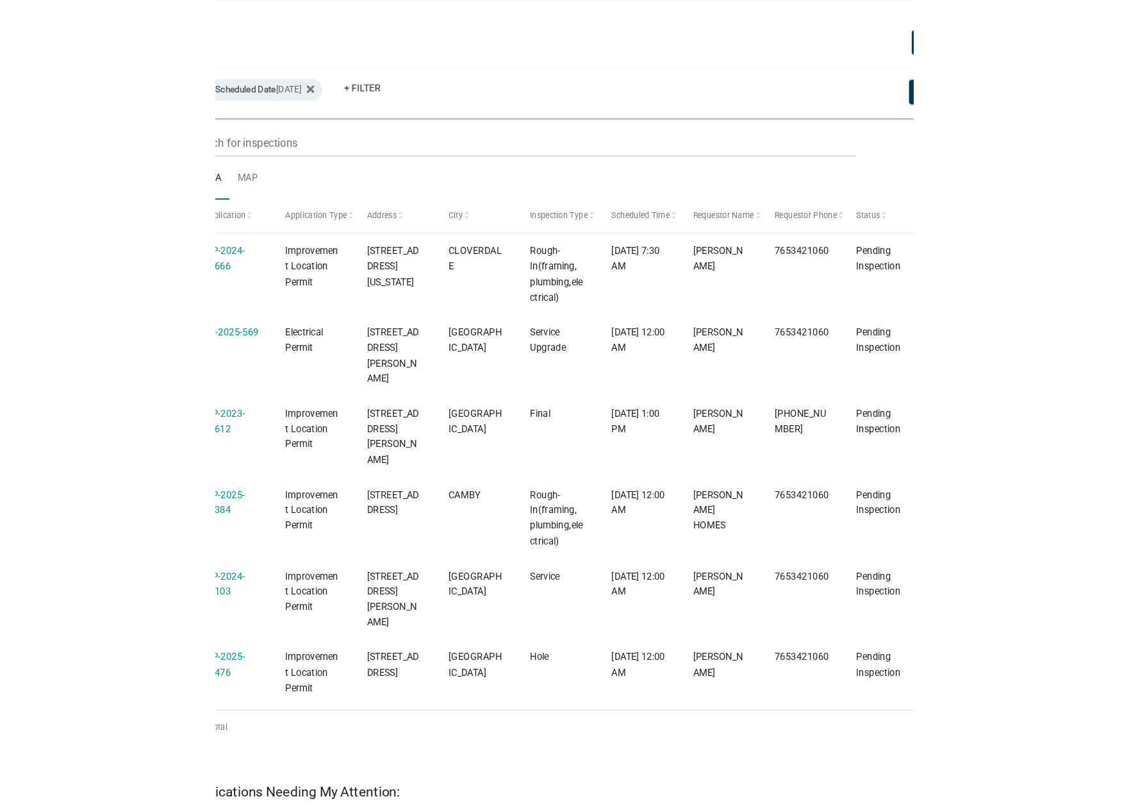
scroll to position [0, 0]
